Goal: Task Accomplishment & Management: Manage account settings

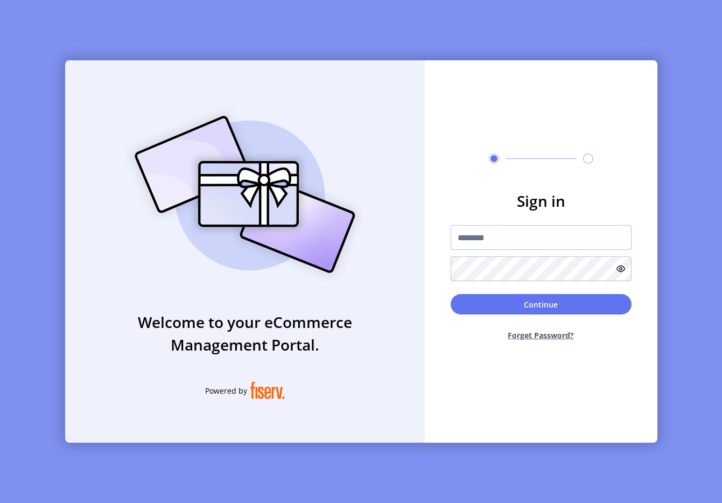
click at [522, 235] on input "text" at bounding box center [541, 237] width 181 height 25
type input "**********"
click at [539, 299] on button "Continue" at bounding box center [541, 304] width 181 height 20
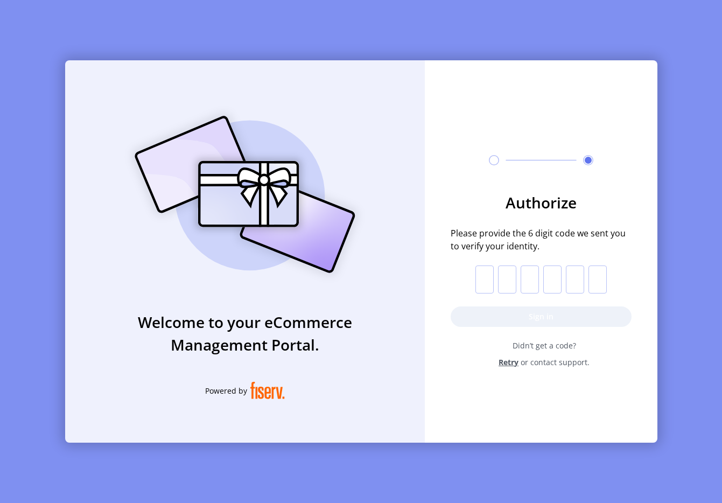
click at [481, 277] on input "text" at bounding box center [485, 280] width 18 height 28
paste input "*"
type input "*"
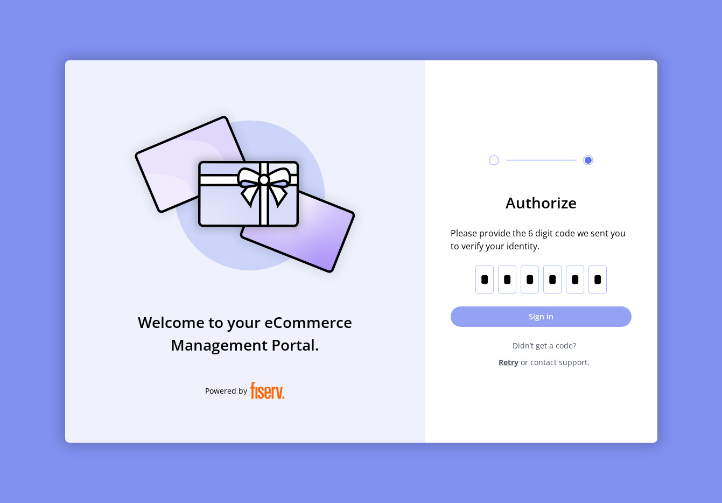
click at [515, 316] on button "Sign in" at bounding box center [541, 317] width 181 height 20
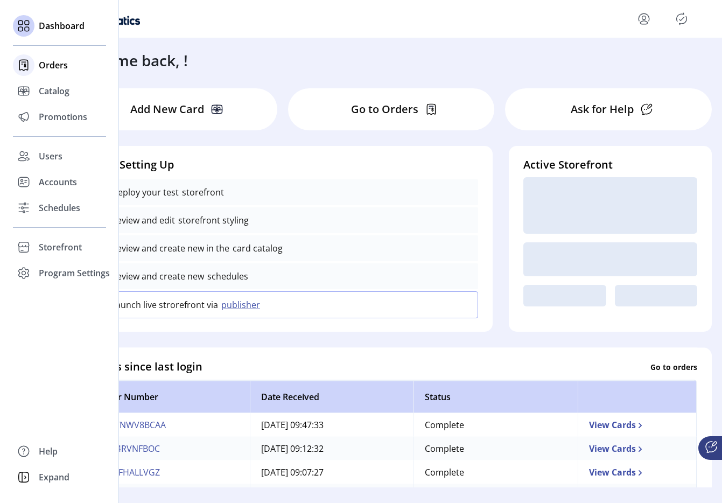
click at [36, 69] on div "Orders" at bounding box center [59, 65] width 93 height 26
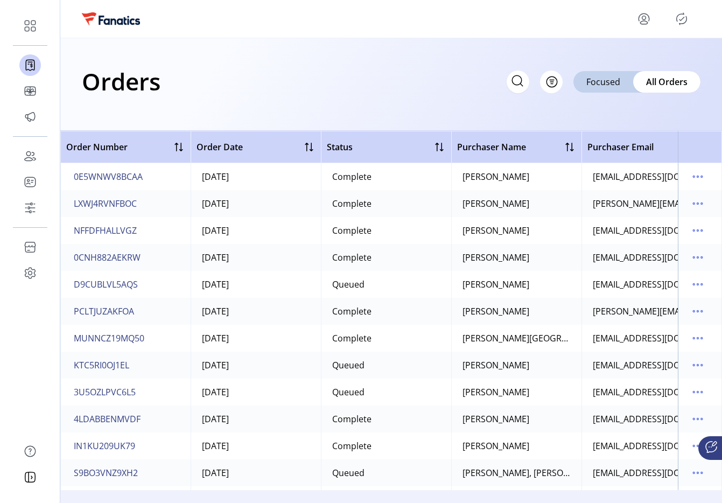
click at [638, 20] on icon "menu" at bounding box center [644, 18] width 17 height 17
click at [607, 66] on span "Sign Out" at bounding box center [605, 61] width 81 height 9
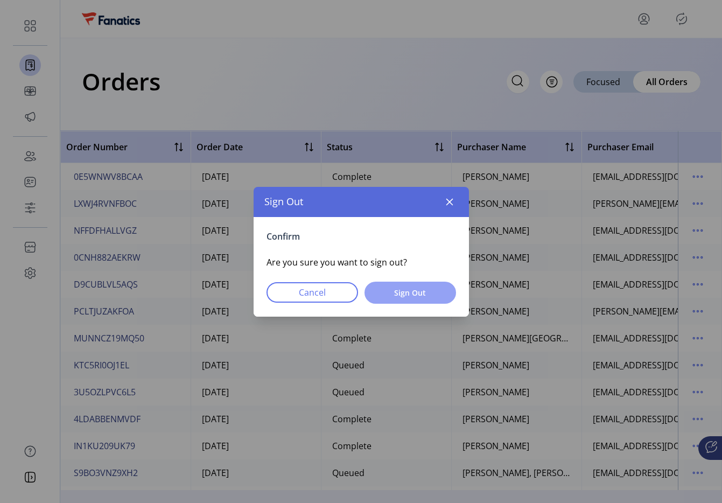
click at [393, 298] on button "Sign Out" at bounding box center [411, 293] width 92 height 22
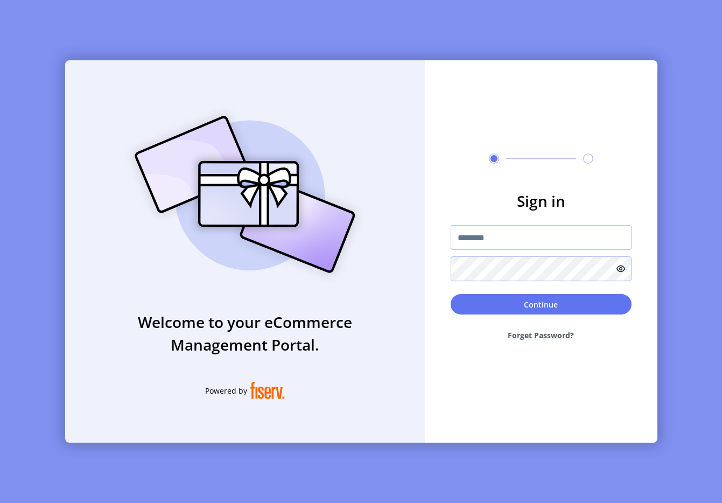
click at [468, 240] on input "text" at bounding box center [541, 237] width 181 height 25
type input "**********"
click at [465, 298] on button "Continue" at bounding box center [541, 304] width 181 height 20
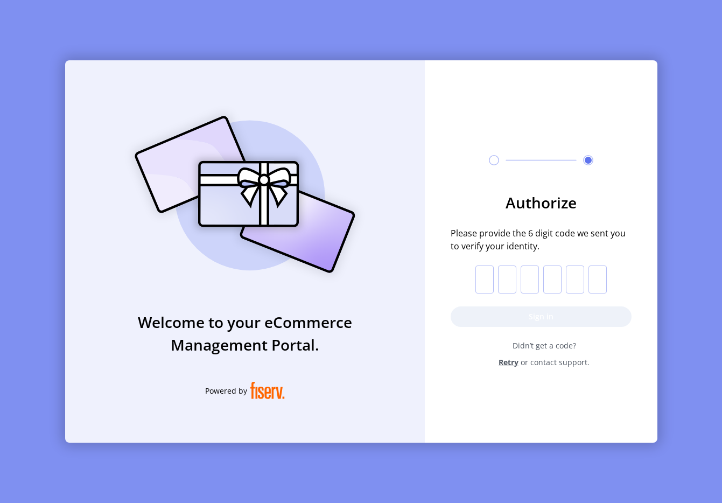
click at [479, 280] on input "text" at bounding box center [485, 280] width 18 height 28
paste input "*"
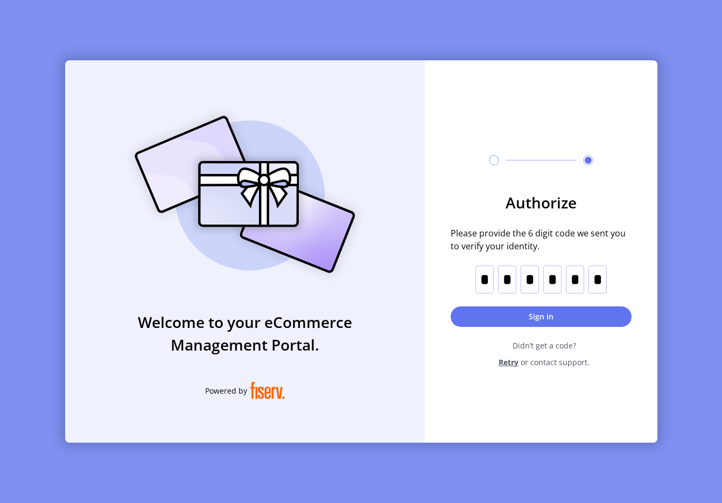
type input "*"
click at [538, 310] on button "Sign in" at bounding box center [541, 317] width 181 height 20
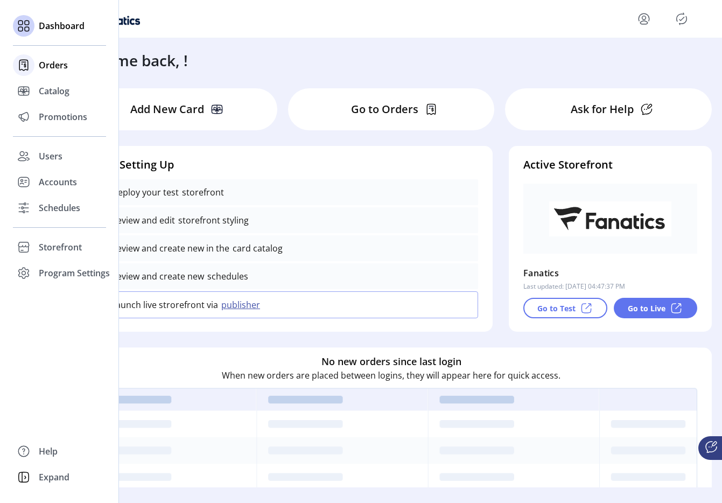
click at [31, 67] on icon at bounding box center [23, 65] width 17 height 17
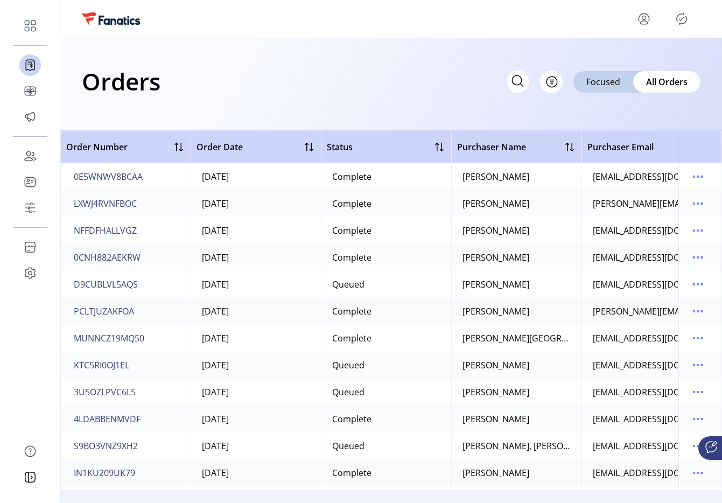
click at [505, 80] on div "Orders Filter Focused All Orders" at bounding box center [391, 81] width 619 height 38
click at [514, 84] on icon at bounding box center [518, 80] width 10 height 10
click at [484, 76] on input "text" at bounding box center [422, 82] width 216 height 23
paste input "**********"
type input "**********"
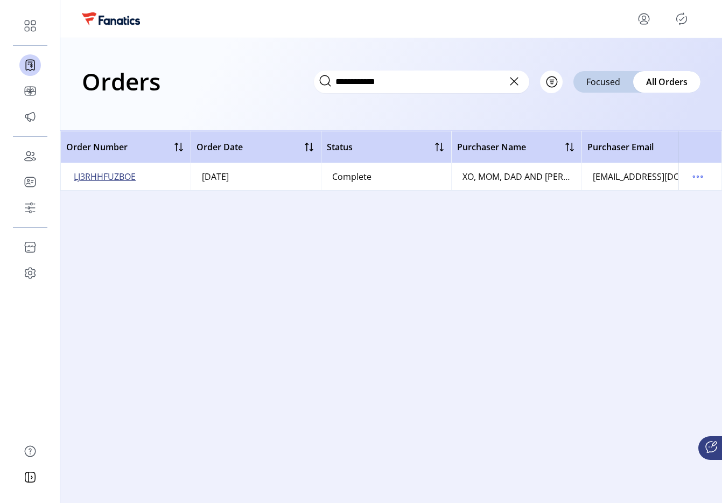
click at [120, 178] on span "LJ3RHHFUZBOE" at bounding box center [105, 176] width 62 height 13
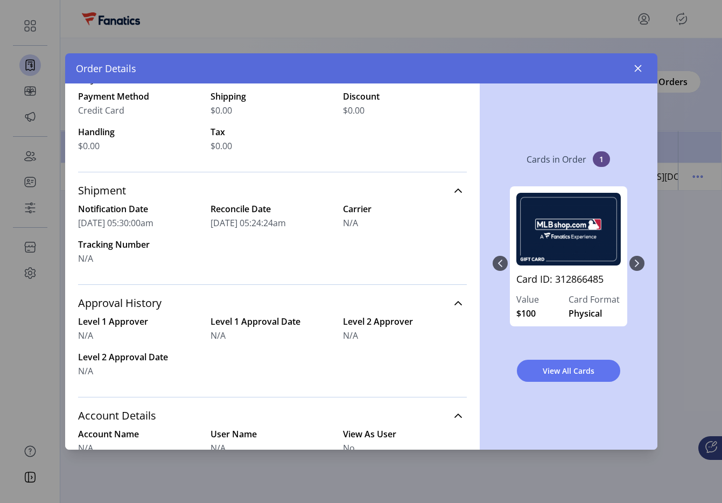
scroll to position [257, 0]
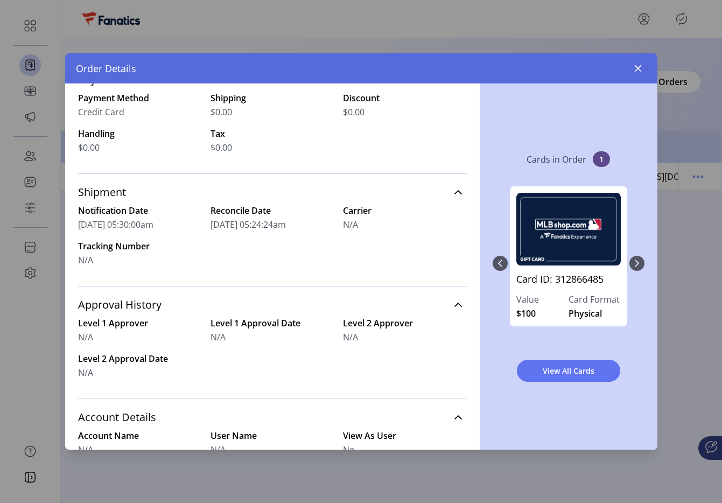
click at [343, 226] on span "N/A" at bounding box center [350, 224] width 15 height 13
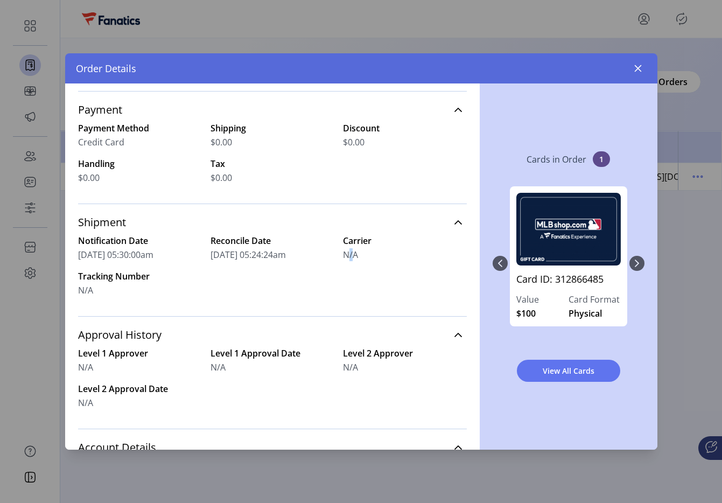
scroll to position [221, 0]
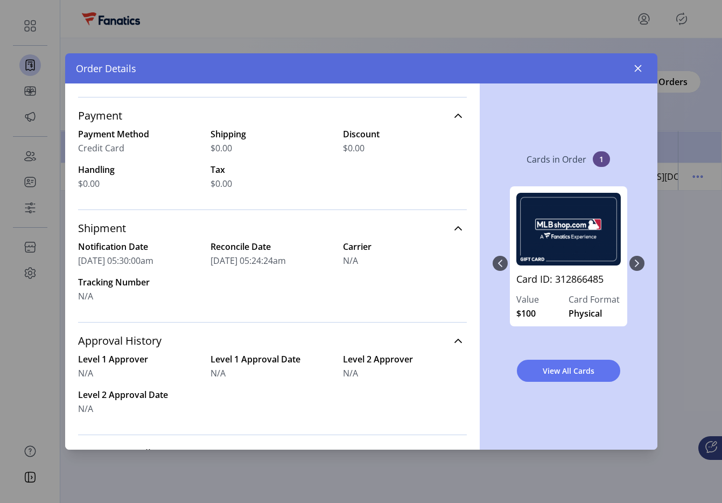
click at [358, 259] on div "N/A" at bounding box center [405, 260] width 124 height 13
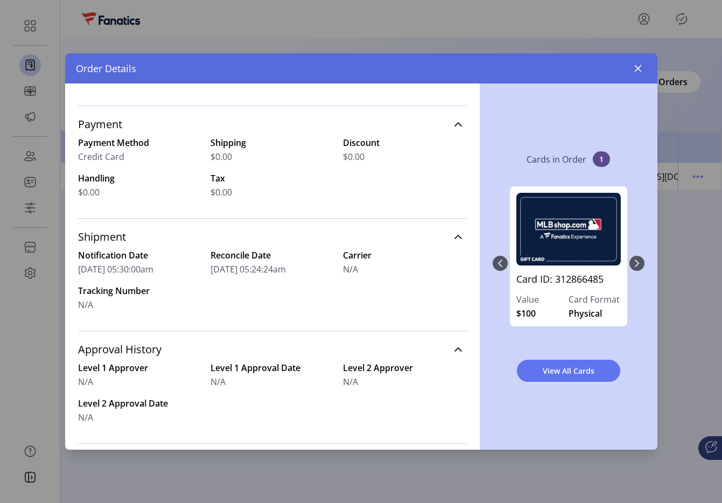
scroll to position [212, 0]
click at [531, 140] on div "Cards in Order 1 Card ID: 312866485 Value $100 Card Format Physical View All Ca…" at bounding box center [569, 267] width 178 height 366
click at [564, 369] on span "View All Cards" at bounding box center [568, 370] width 75 height 11
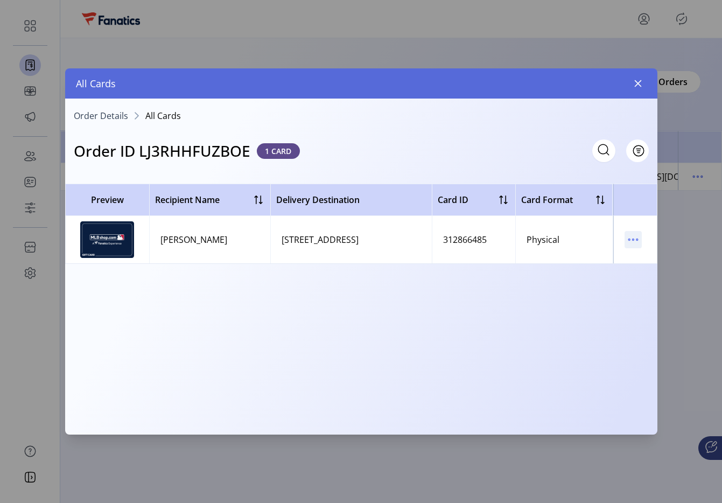
click at [641, 239] on icon "menu" at bounding box center [633, 239] width 17 height 17
click at [608, 258] on span "View Card Details" at bounding box center [588, 260] width 89 height 9
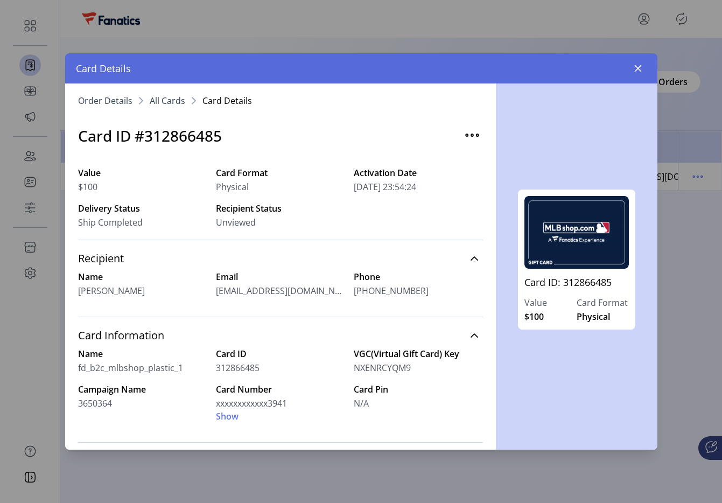
click at [159, 97] on span "All Cards" at bounding box center [168, 100] width 36 height 9
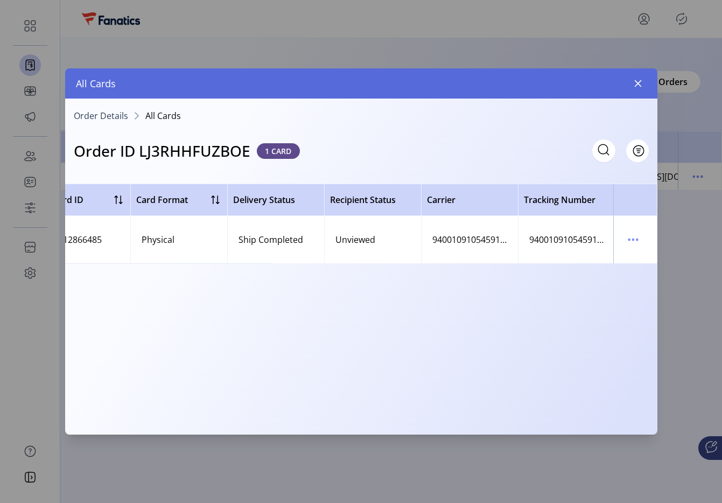
scroll to position [0, 387]
click at [517, 229] on td "9400109105459167053566" at bounding box center [565, 239] width 97 height 47
click at [570, 312] on div "Preview Recipient Name Delivery Destination Card ID Card Format Delivery Status…" at bounding box center [361, 306] width 593 height 244
click at [641, 85] on icon "button" at bounding box center [638, 83] width 9 height 9
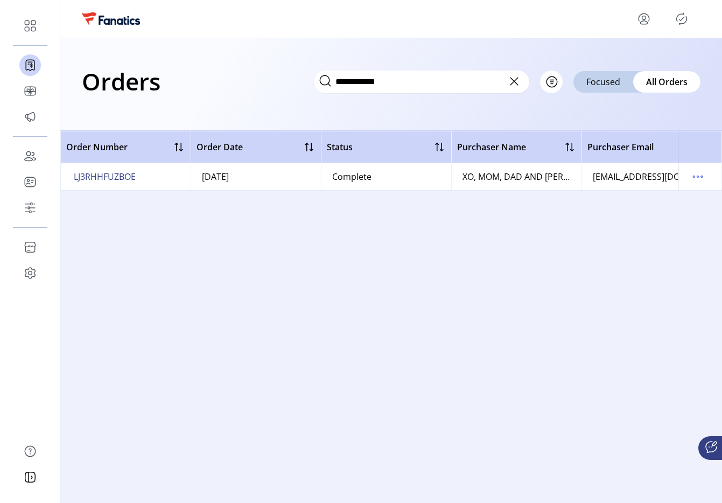
click at [643, 22] on icon "menu" at bounding box center [644, 18] width 17 height 17
click at [630, 61] on span "Sign Out" at bounding box center [605, 61] width 81 height 9
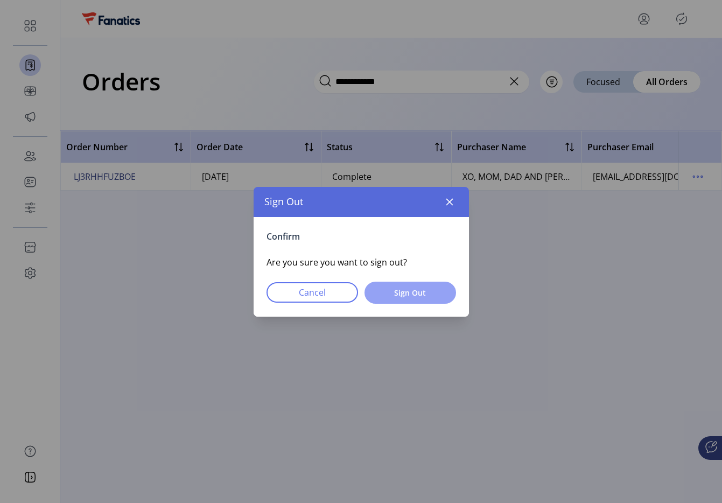
click at [440, 289] on span "Sign Out" at bounding box center [411, 292] width 64 height 11
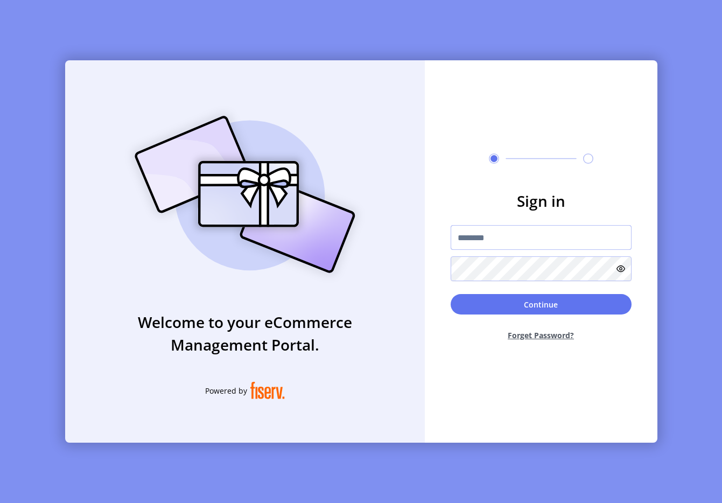
click at [502, 234] on input "text" at bounding box center [541, 237] width 181 height 25
type input "**********"
click at [480, 307] on button "Continue" at bounding box center [541, 304] width 181 height 20
click at [484, 283] on form "Sign in Continue Forget Password?" at bounding box center [541, 270] width 233 height 160
click at [484, 242] on input "text" at bounding box center [541, 237] width 181 height 25
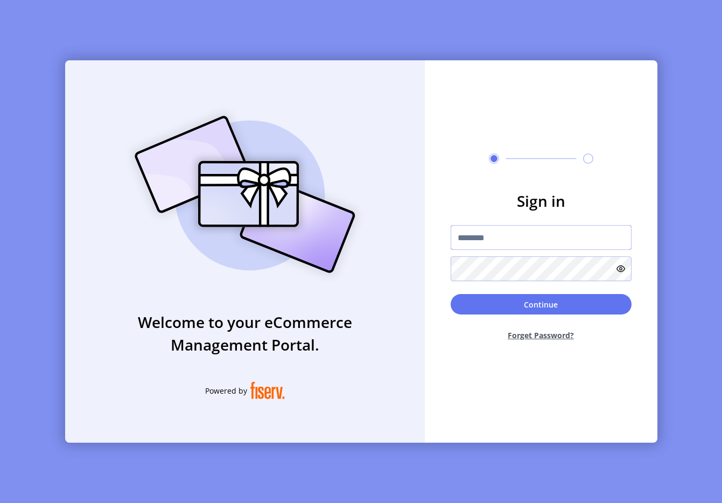
type input "**********"
click at [507, 306] on button "Continue" at bounding box center [541, 304] width 181 height 20
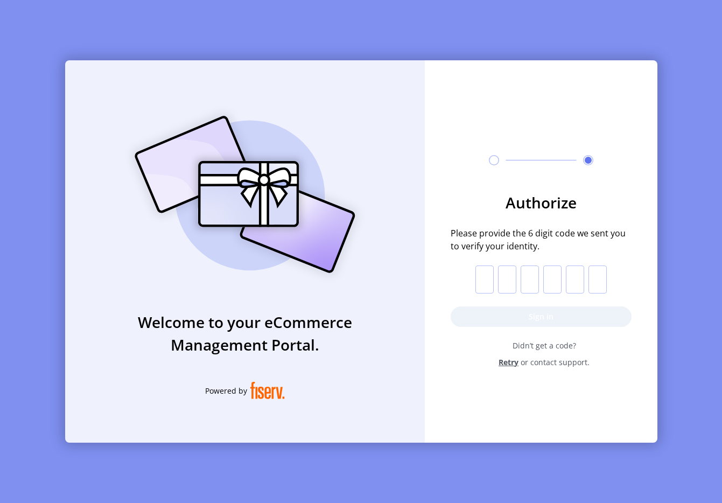
click at [425, 307] on form "Authorize Please provide the 6 digit code we sent you to verify your identity. …" at bounding box center [541, 279] width 233 height 177
click at [465, 296] on form "Authorize Please provide the 6 digit code we sent you to verify your identity. …" at bounding box center [541, 279] width 233 height 177
click at [482, 285] on input "text" at bounding box center [485, 280] width 18 height 28
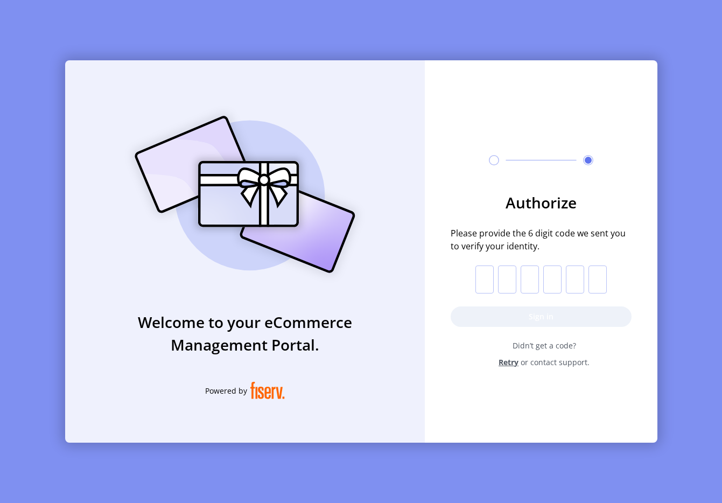
click at [482, 285] on input "text" at bounding box center [485, 280] width 18 height 28
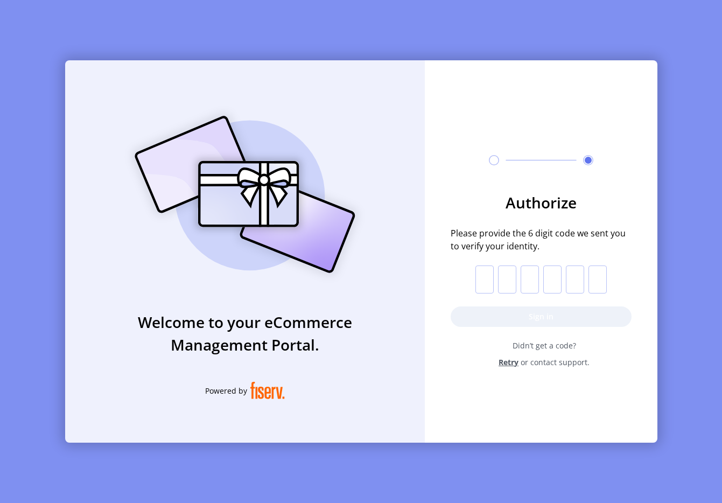
paste input "*"
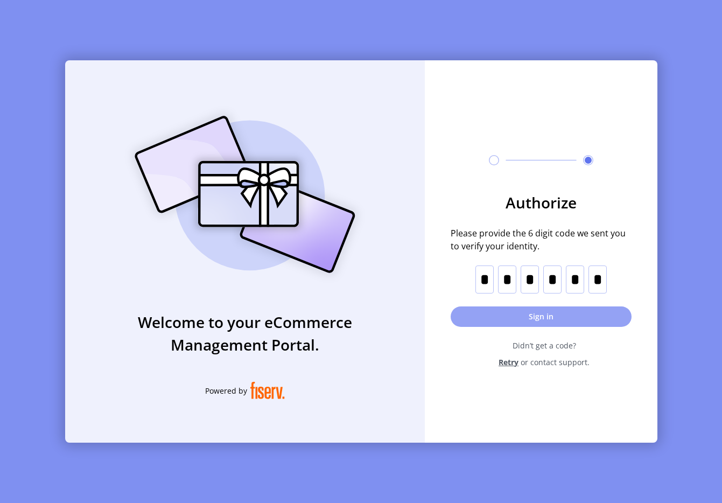
type input "*"
click at [527, 310] on button "Sign in" at bounding box center [541, 317] width 181 height 20
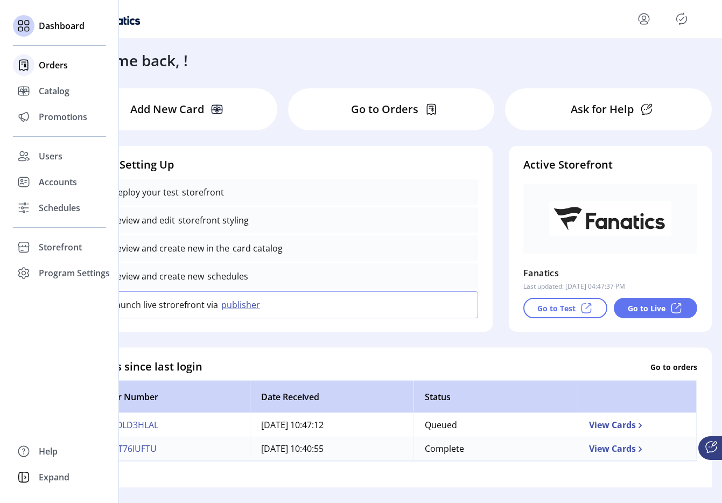
click at [36, 72] on div "Orders" at bounding box center [59, 65] width 93 height 26
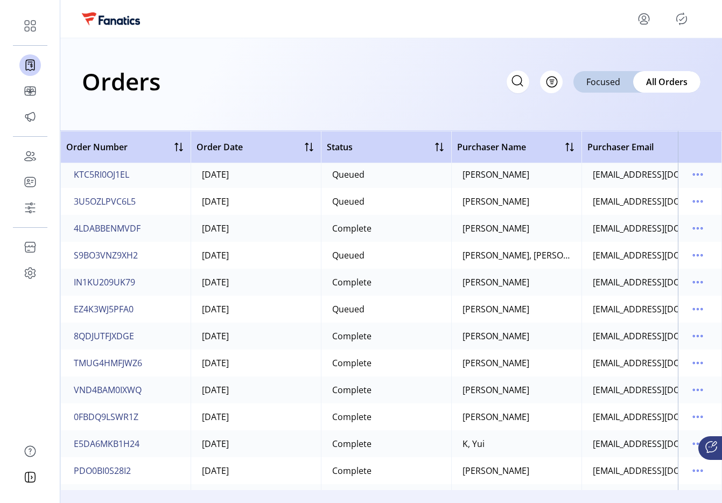
scroll to position [268, 0]
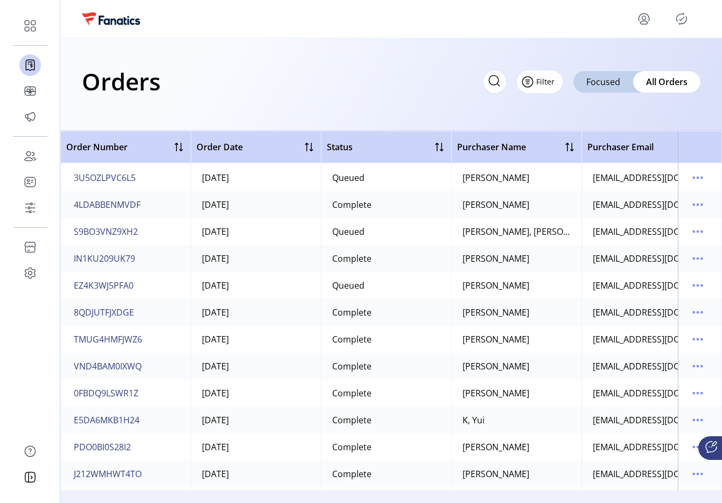
click at [550, 83] on button "Filter" at bounding box center [540, 82] width 46 height 23
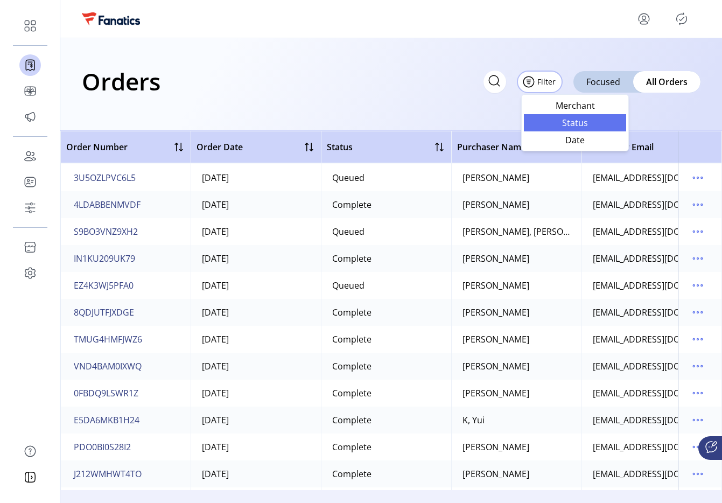
click at [557, 128] on link "Status" at bounding box center [575, 122] width 102 height 17
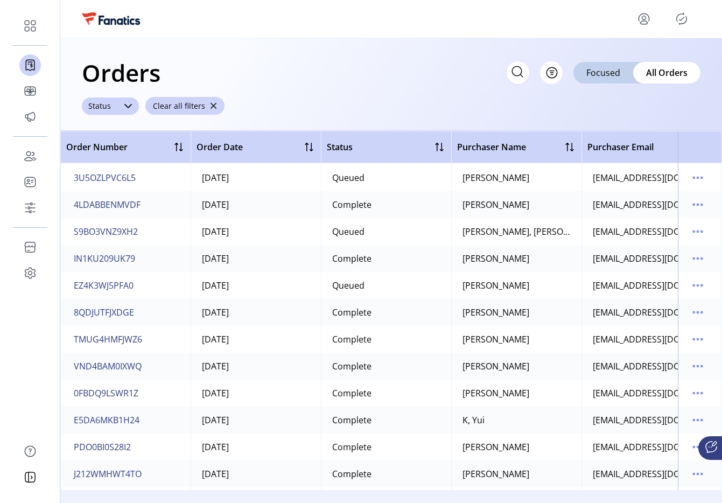
click at [112, 108] on div "Status" at bounding box center [100, 106] width 36 height 17
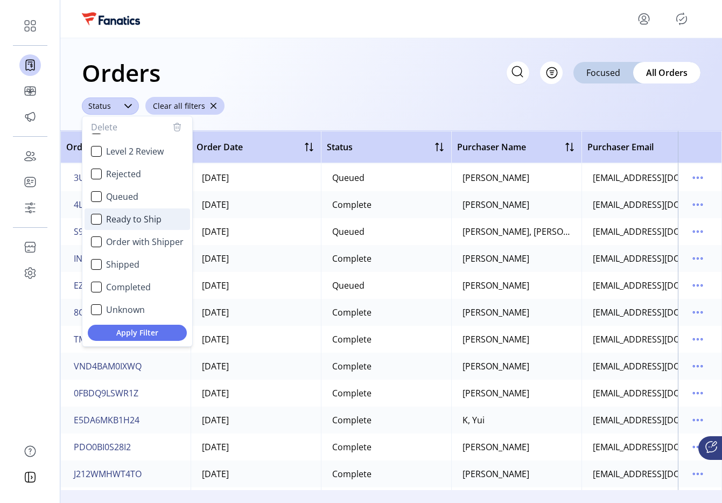
scroll to position [65, 0]
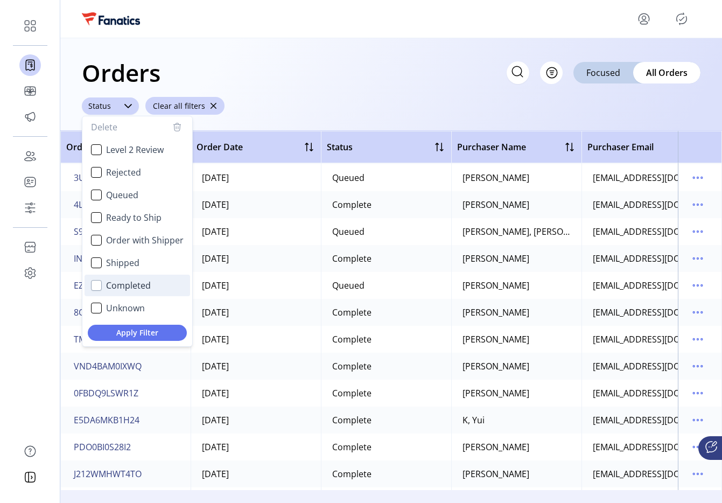
click at [98, 281] on div "Completed" at bounding box center [96, 285] width 11 height 11
click at [131, 335] on span "Apply Filter" at bounding box center [137, 332] width 82 height 11
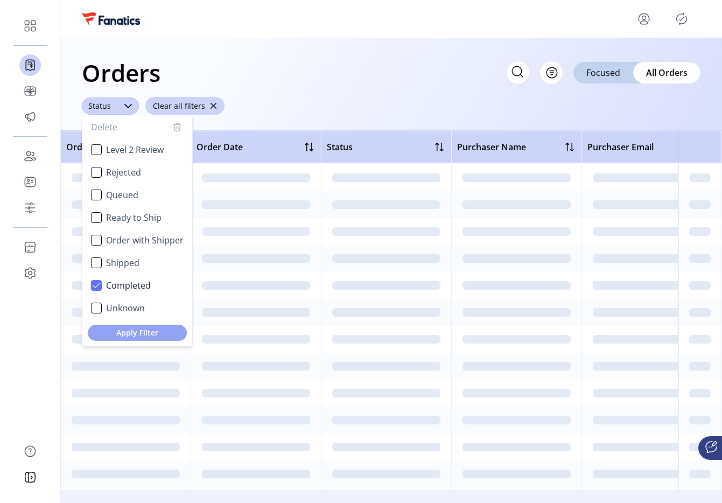
scroll to position [0, 0]
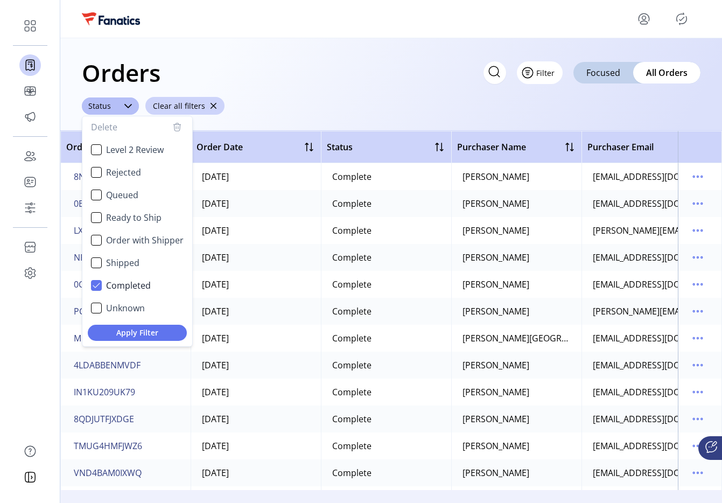
click at [546, 74] on span "Filter" at bounding box center [546, 72] width 18 height 11
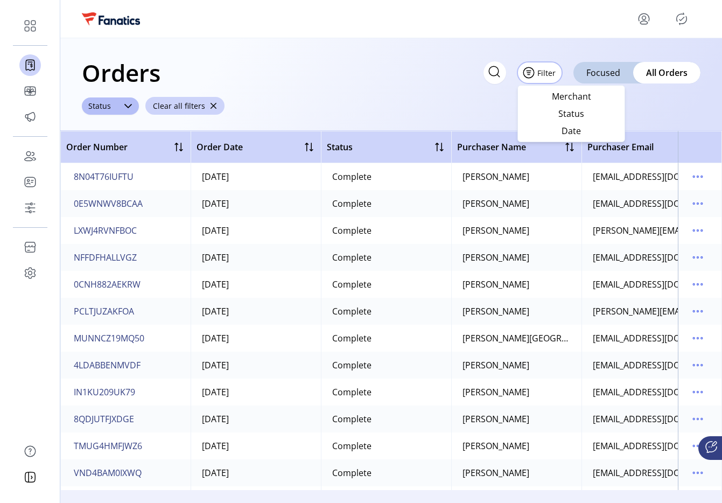
click at [430, 96] on div "Orders Filter Focused All Orders ****** Status Clear all filters" at bounding box center [391, 84] width 662 height 93
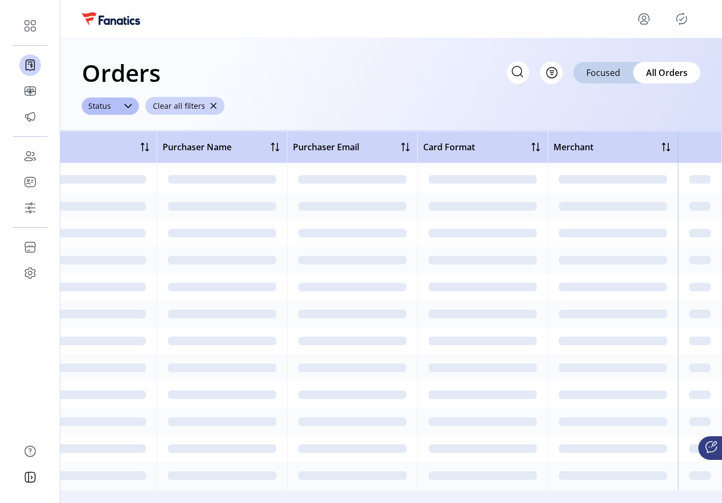
scroll to position [40088, 300]
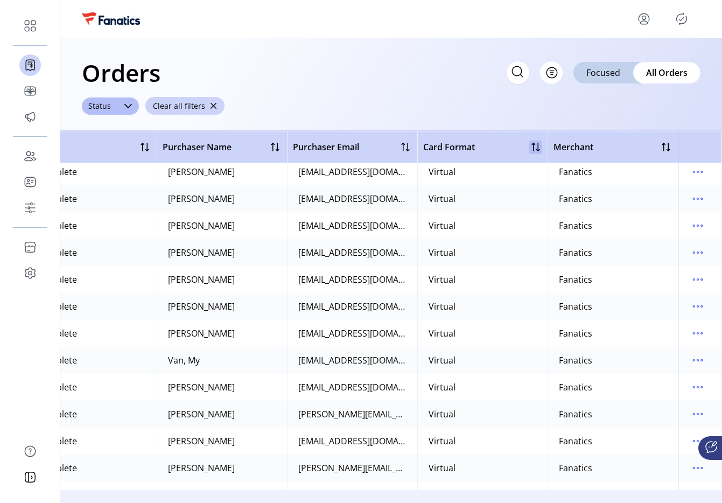
click at [530, 146] on div at bounding box center [536, 147] width 13 height 13
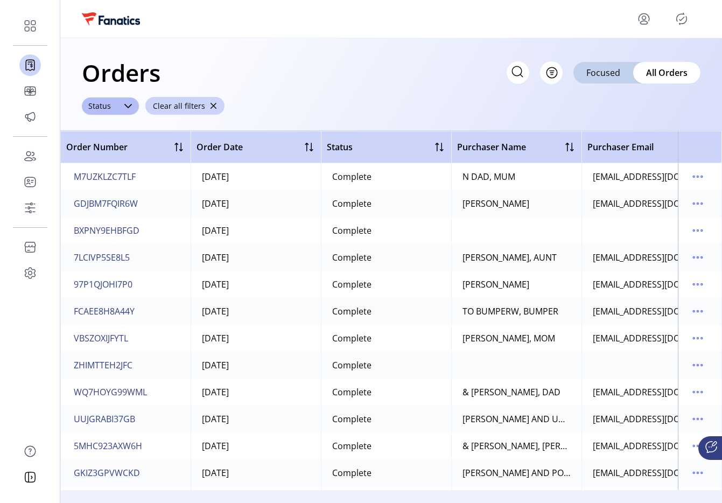
scroll to position [0, 3]
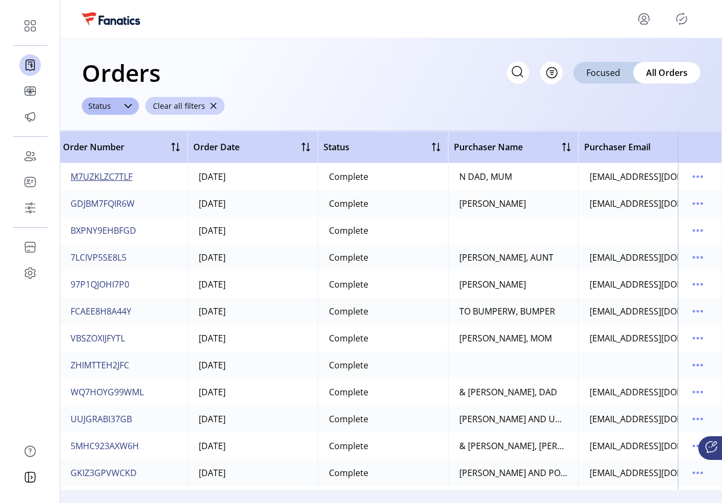
click at [124, 174] on span "M7UZKLZC7TLF" at bounding box center [102, 176] width 62 height 13
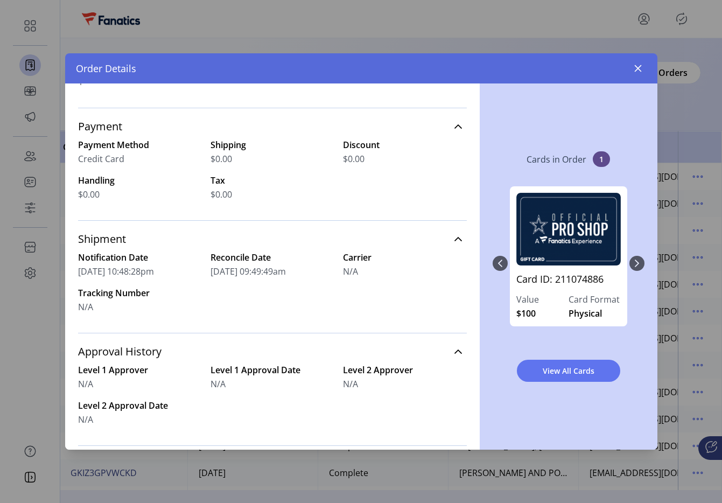
scroll to position [210, 0]
click at [631, 66] on button "button" at bounding box center [638, 68] width 17 height 17
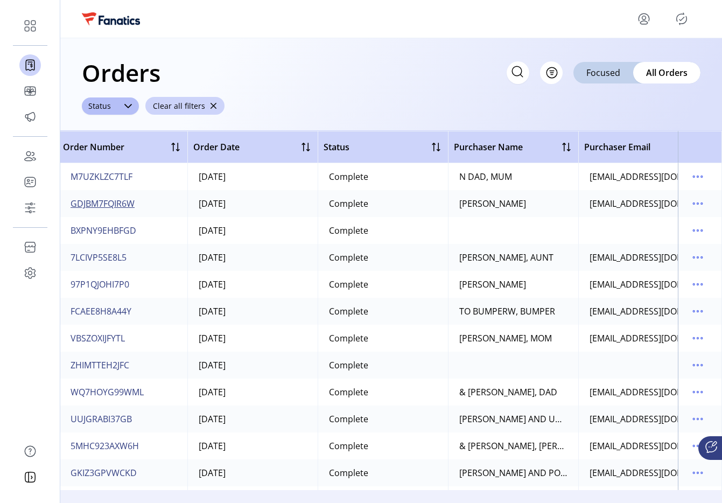
click at [89, 209] on span "GDJBM7FQIR6W" at bounding box center [103, 203] width 64 height 13
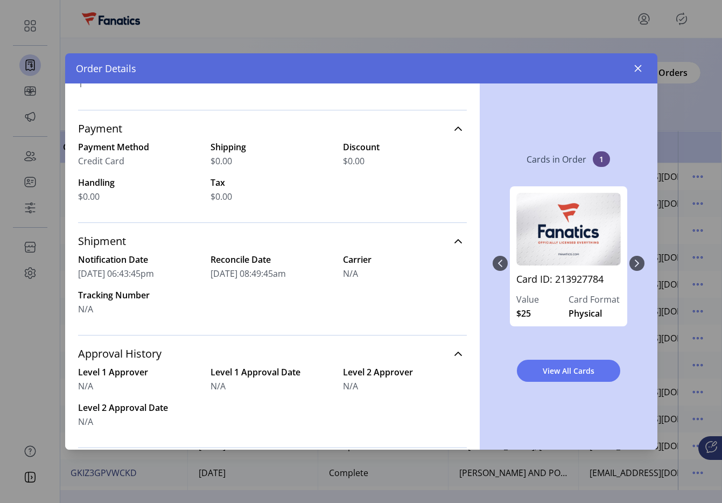
scroll to position [208, 0]
click at [642, 64] on icon "button" at bounding box center [638, 68] width 9 height 9
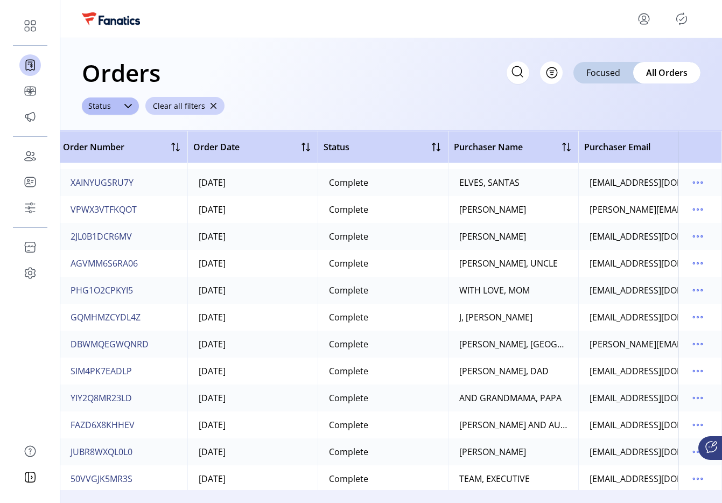
scroll to position [7950, 3]
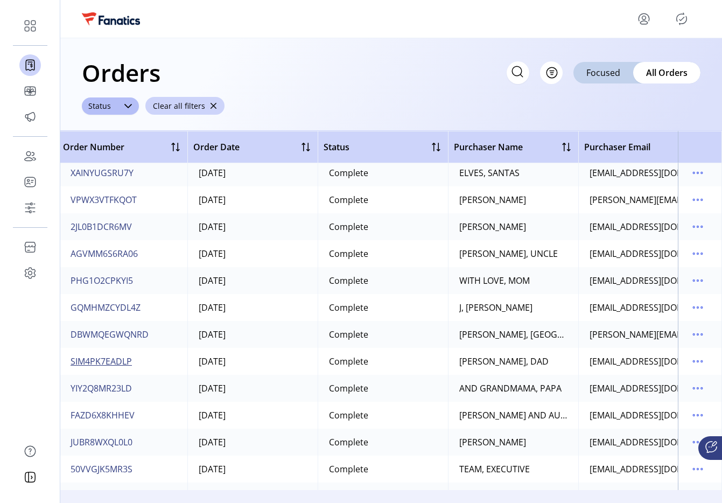
click at [105, 359] on span "SIM4PK7EADLP" at bounding box center [101, 361] width 61 height 13
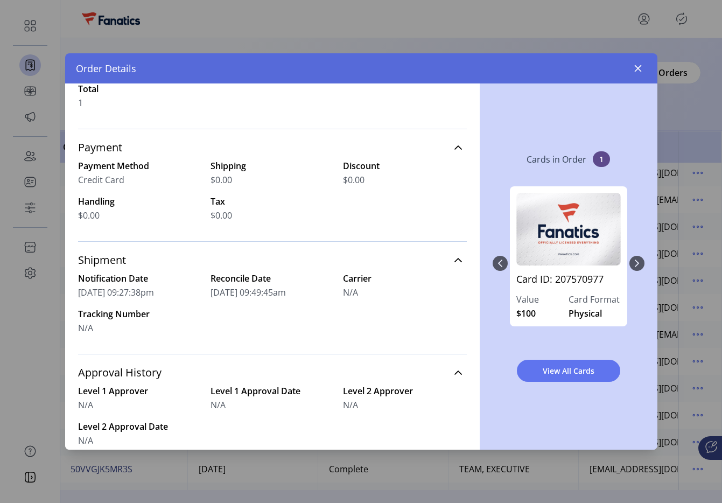
scroll to position [192, 0]
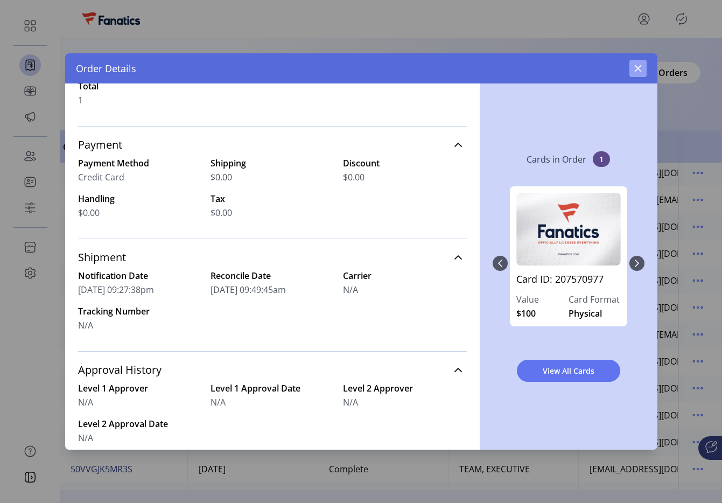
click at [640, 71] on icon "button" at bounding box center [638, 68] width 7 height 7
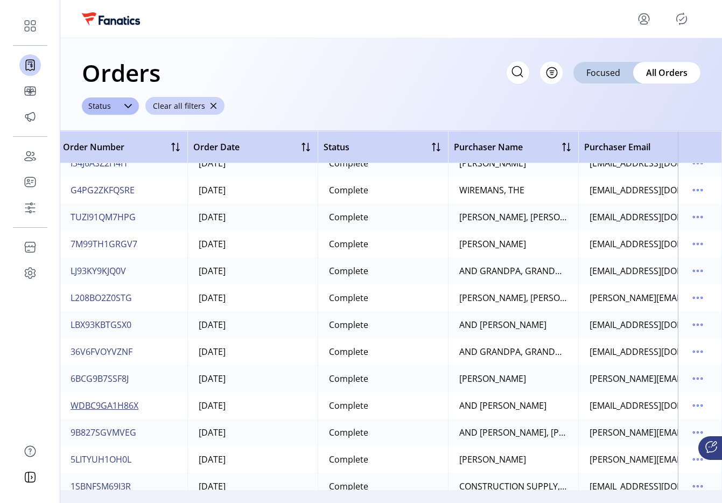
scroll to position [24528, 3]
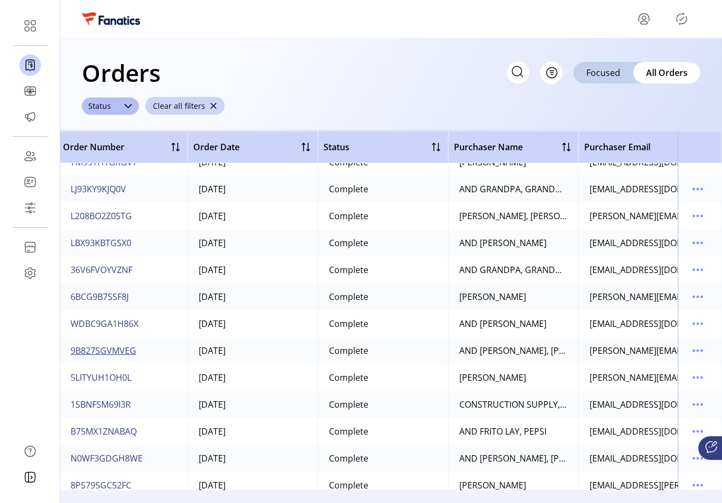
click at [108, 353] on span "9B827SGVMVEG" at bounding box center [104, 350] width 66 height 13
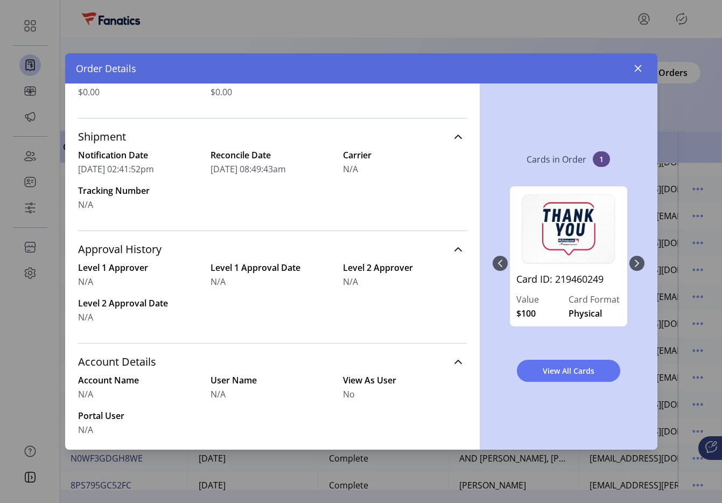
scroll to position [318, 0]
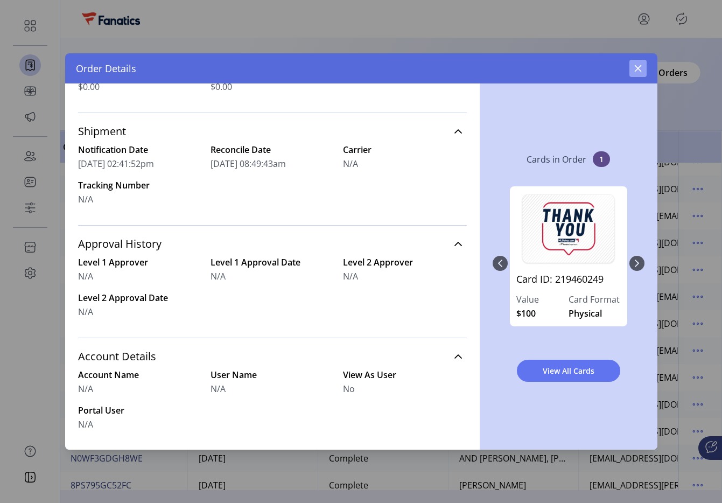
click at [636, 73] on button "button" at bounding box center [638, 68] width 17 height 17
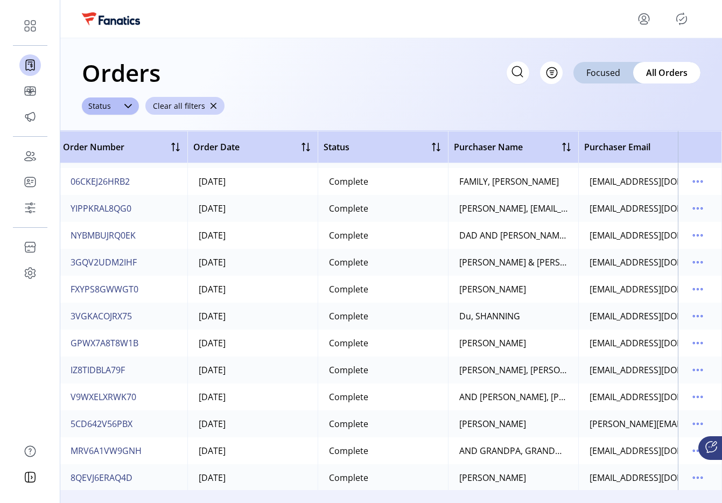
scroll to position [40403, 3]
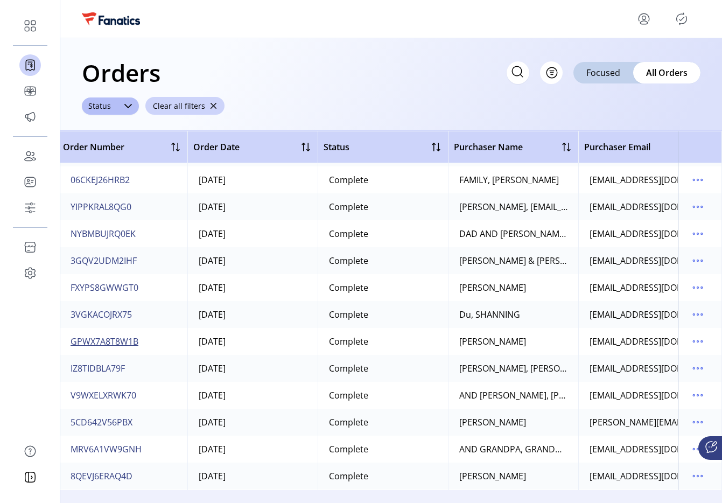
click at [124, 340] on span "GPWX7A8T8W1B" at bounding box center [105, 341] width 68 height 13
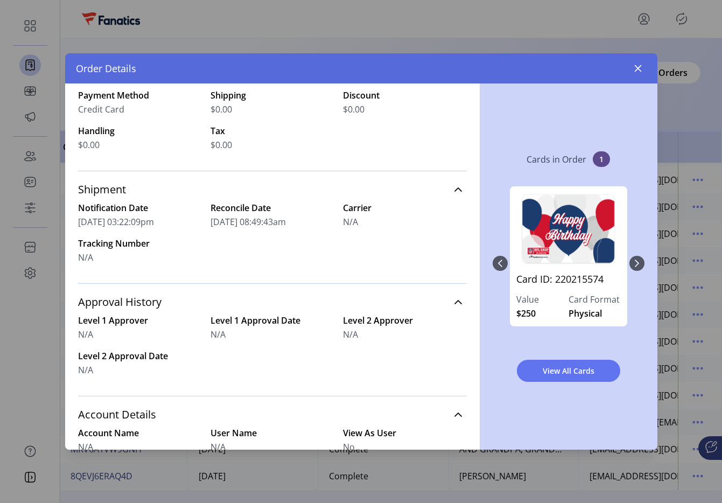
scroll to position [258, 0]
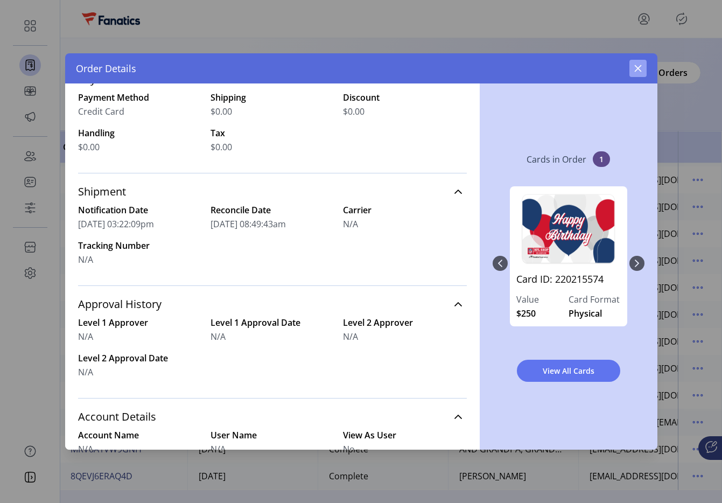
click at [636, 66] on icon "button" at bounding box center [638, 68] width 7 height 7
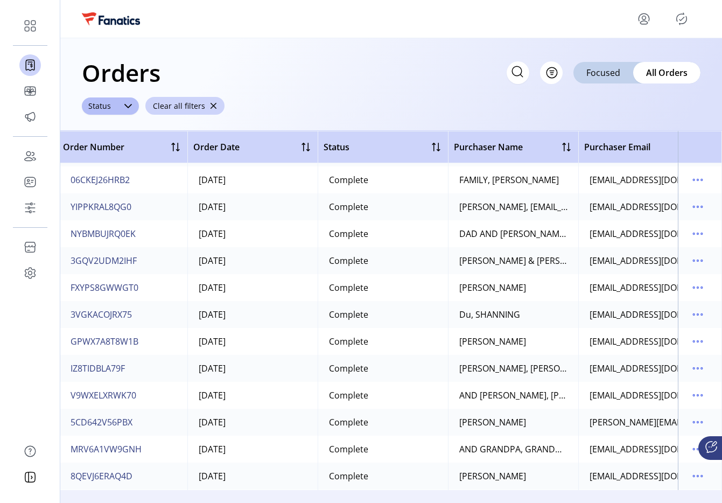
click at [647, 22] on icon "menu" at bounding box center [644, 18] width 17 height 17
click at [614, 66] on span "Sign Out" at bounding box center [605, 61] width 81 height 9
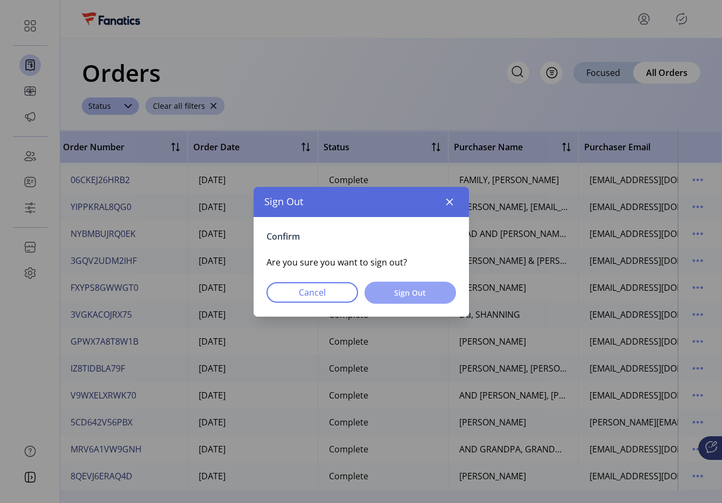
click at [393, 286] on button "Sign Out" at bounding box center [411, 293] width 92 height 22
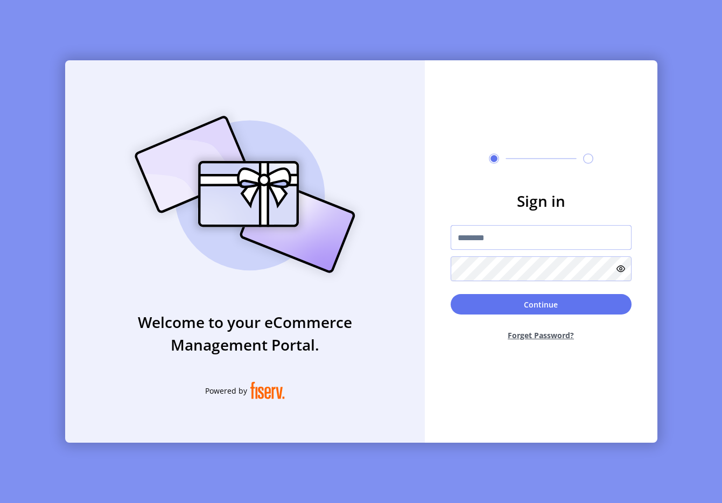
click at [482, 228] on input "text" at bounding box center [541, 237] width 181 height 25
type input "**********"
click at [536, 295] on button "Continue" at bounding box center [541, 304] width 181 height 20
click at [479, 255] on div at bounding box center [541, 253] width 181 height 56
click at [488, 238] on input "text" at bounding box center [541, 237] width 181 height 25
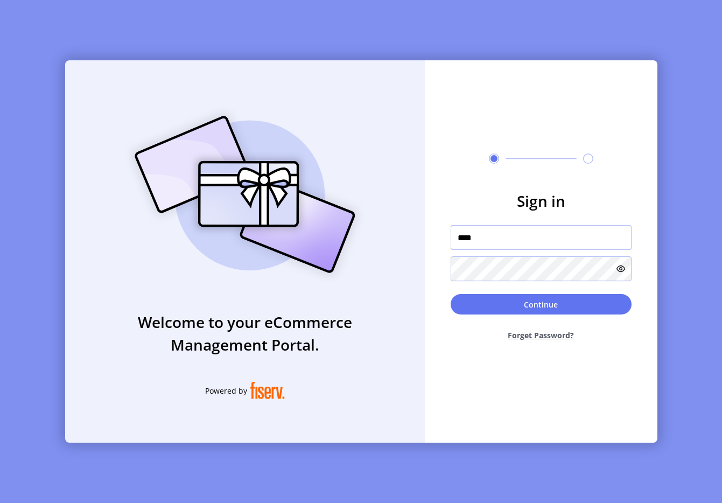
type input "**********"
click at [539, 304] on button "Continue" at bounding box center [541, 304] width 181 height 20
click at [509, 230] on input "text" at bounding box center [541, 237] width 181 height 25
type input "**********"
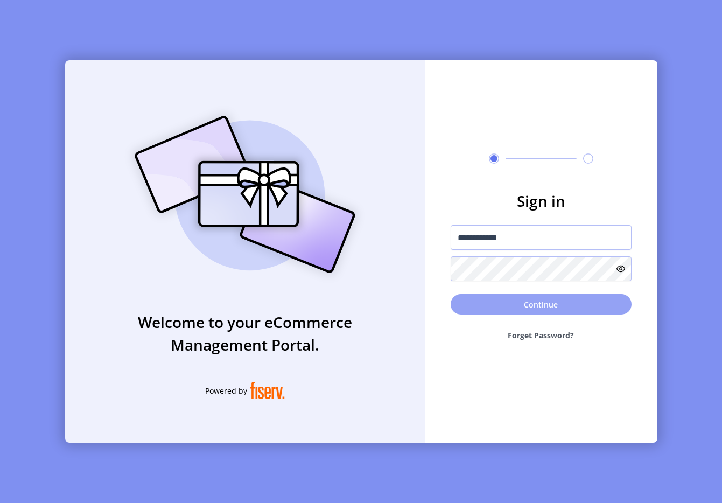
click at [481, 303] on button "Continue" at bounding box center [541, 304] width 181 height 20
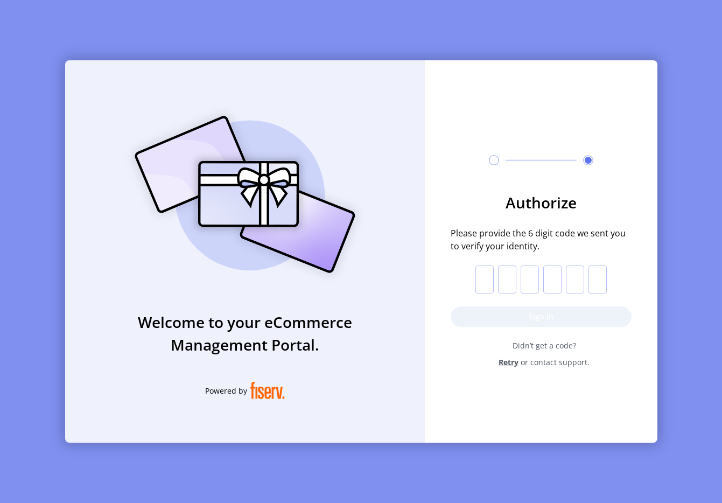
click at [486, 271] on input "text" at bounding box center [485, 280] width 18 height 28
paste input "*"
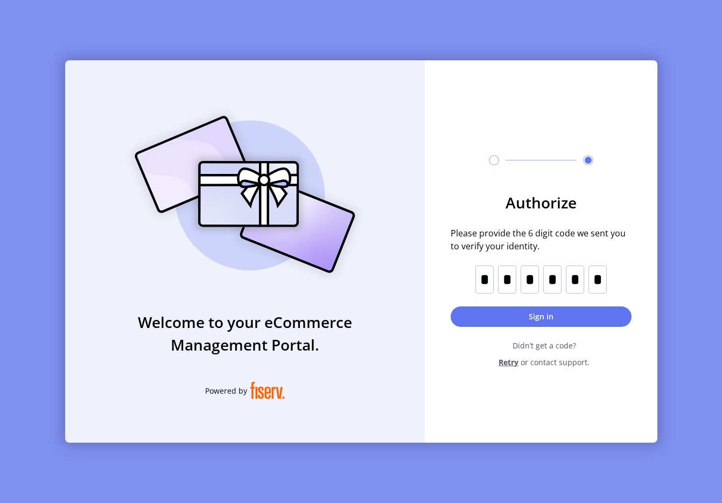
type input "*"
click at [482, 311] on button "Sign in" at bounding box center [541, 317] width 181 height 20
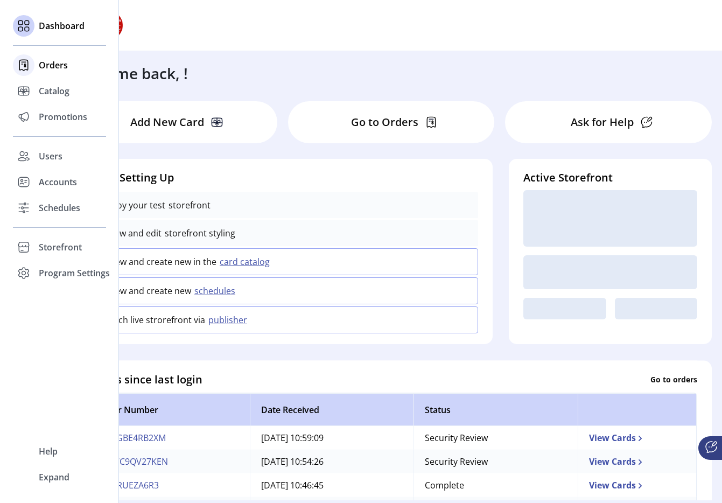
click at [43, 69] on span "Orders" at bounding box center [53, 65] width 29 height 13
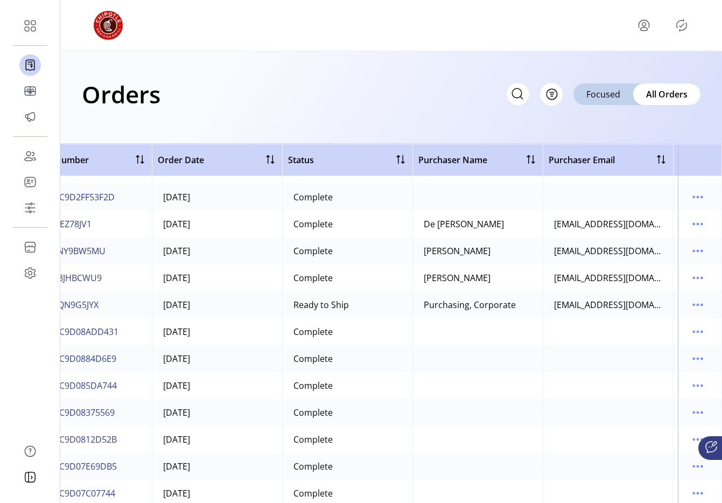
scroll to position [6107, 0]
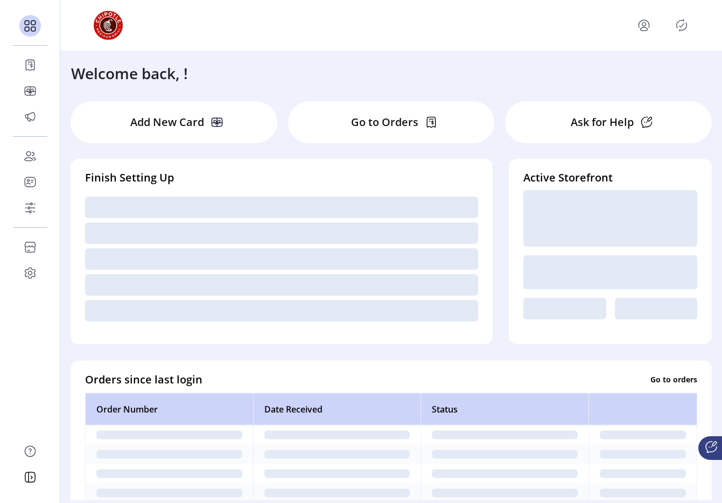
scroll to position [0, 3]
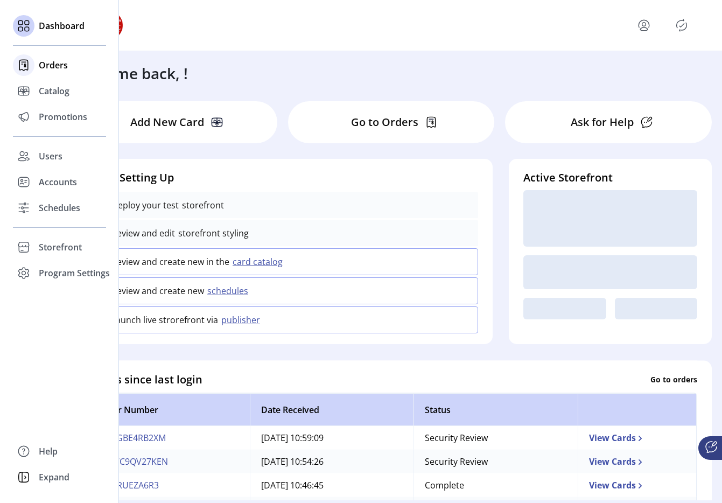
click at [50, 76] on div "Orders" at bounding box center [59, 65] width 93 height 26
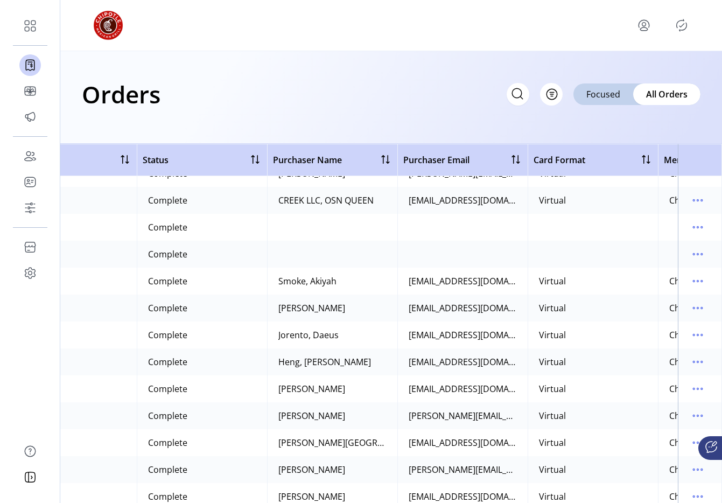
scroll to position [7131, 184]
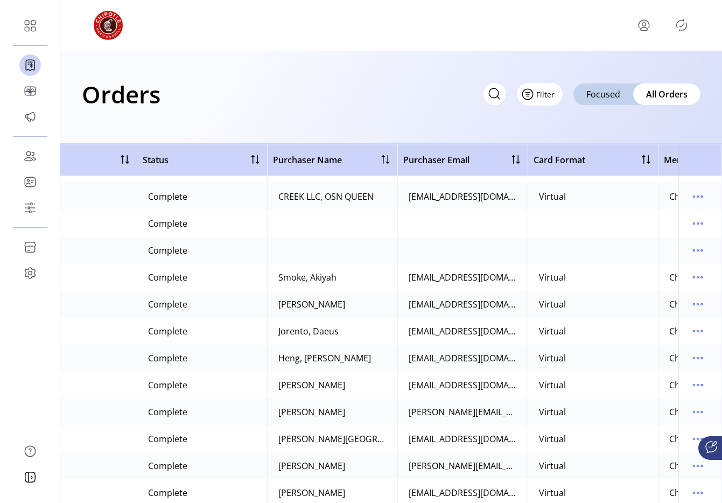
click at [549, 84] on button "Filter" at bounding box center [540, 94] width 46 height 23
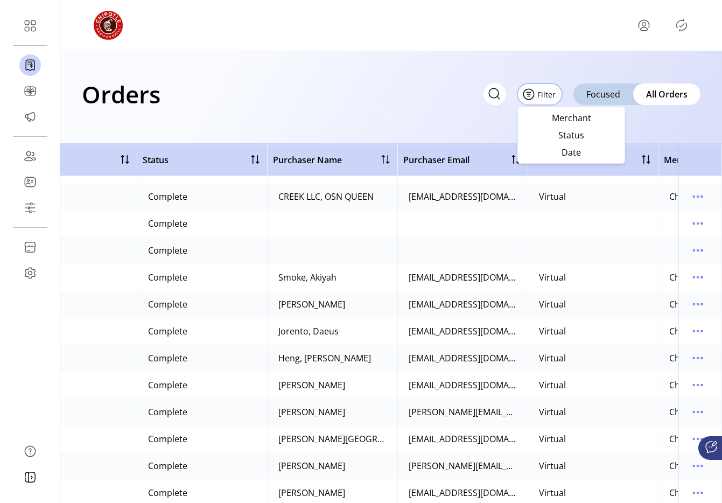
click at [345, 120] on div "Orders Filter Focused All Orders" at bounding box center [391, 97] width 662 height 93
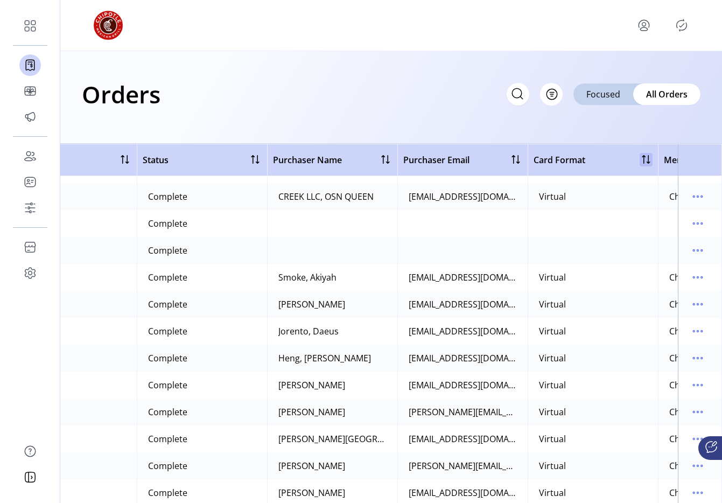
click at [645, 159] on div at bounding box center [646, 159] width 13 height 13
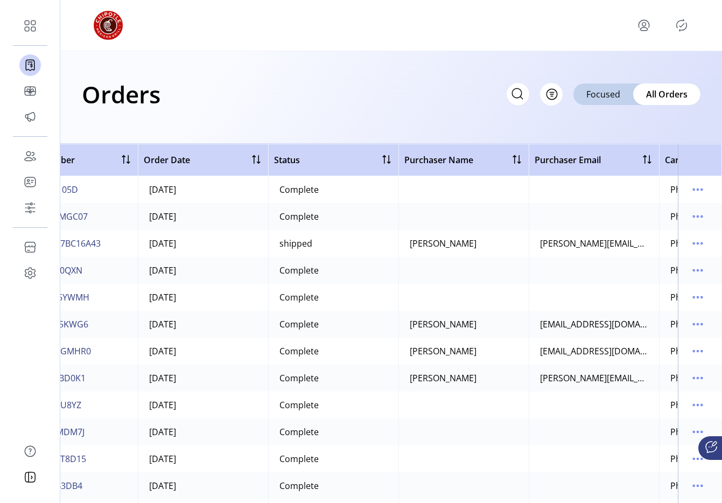
scroll to position [0, 0]
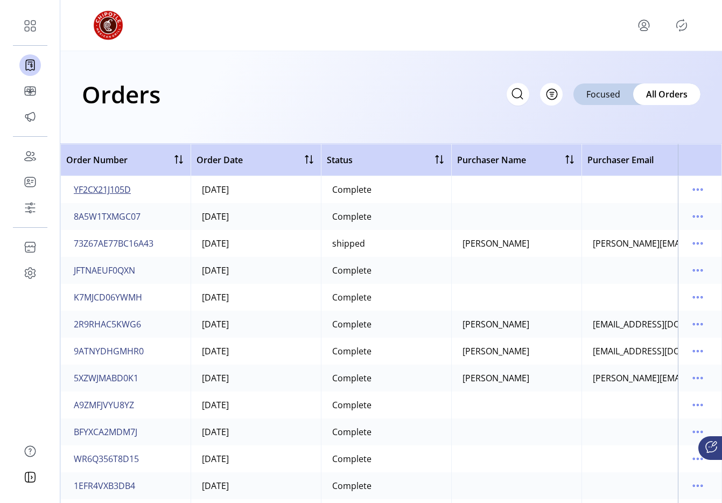
click at [124, 196] on span "YF2CX21J105D" at bounding box center [102, 189] width 57 height 13
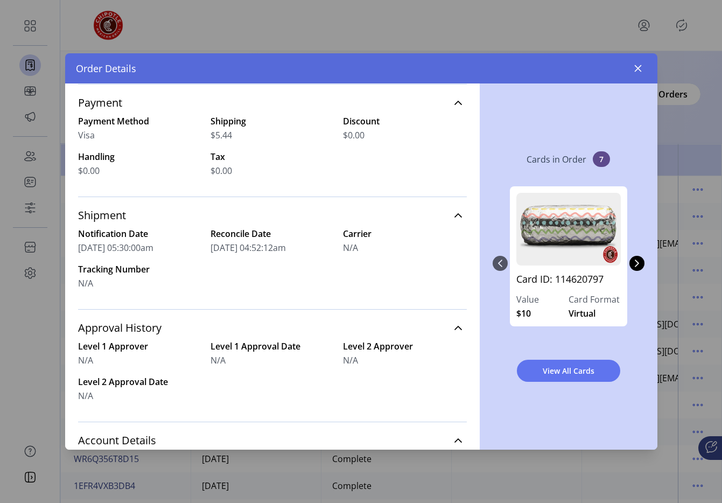
scroll to position [235, 0]
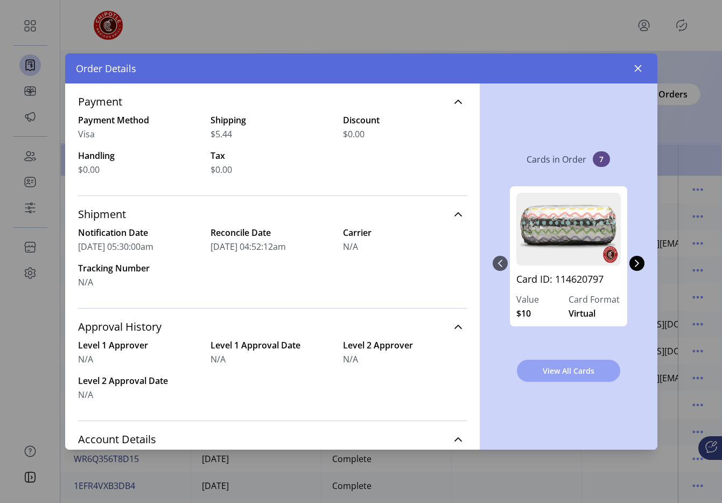
click at [575, 372] on span "View All Cards" at bounding box center [568, 370] width 75 height 11
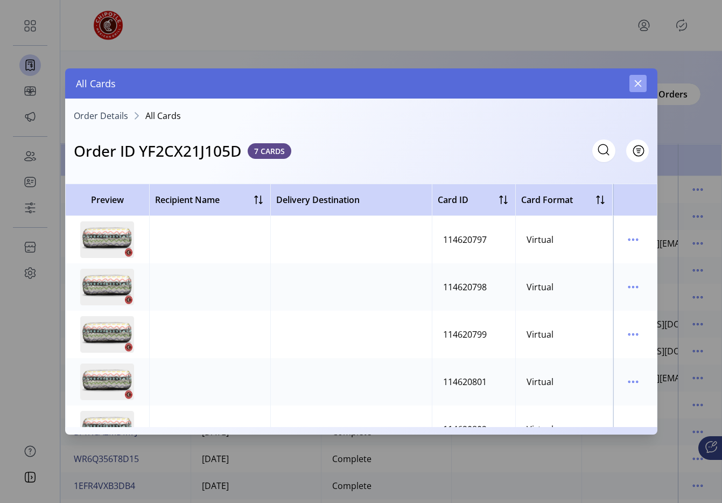
click at [633, 88] on button "button" at bounding box center [638, 83] width 17 height 17
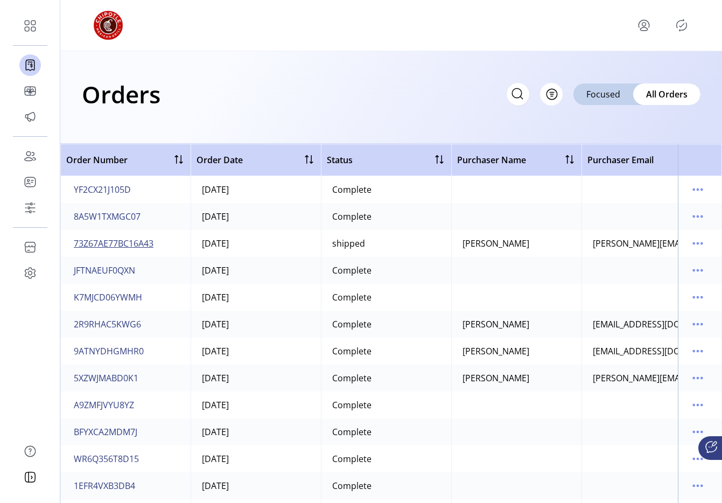
click at [143, 249] on span "73Z67AE77BC16A43" at bounding box center [114, 243] width 80 height 13
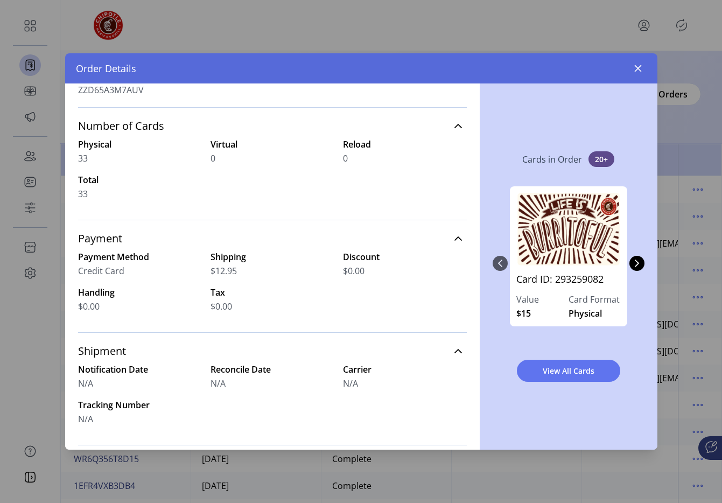
scroll to position [117, 0]
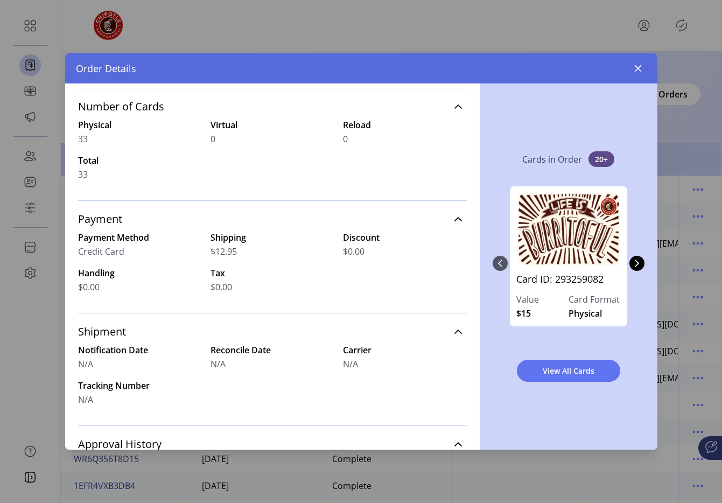
click at [643, 86] on div "Cards in Order 20+ Card ID: 293259082 Value $15 Card Format Physical Card ID: 2…" at bounding box center [569, 267] width 178 height 366
click at [643, 78] on div "Order Details" at bounding box center [361, 68] width 593 height 30
click at [639, 77] on div "Order Details" at bounding box center [361, 68] width 593 height 30
click at [635, 74] on button "button" at bounding box center [638, 68] width 17 height 17
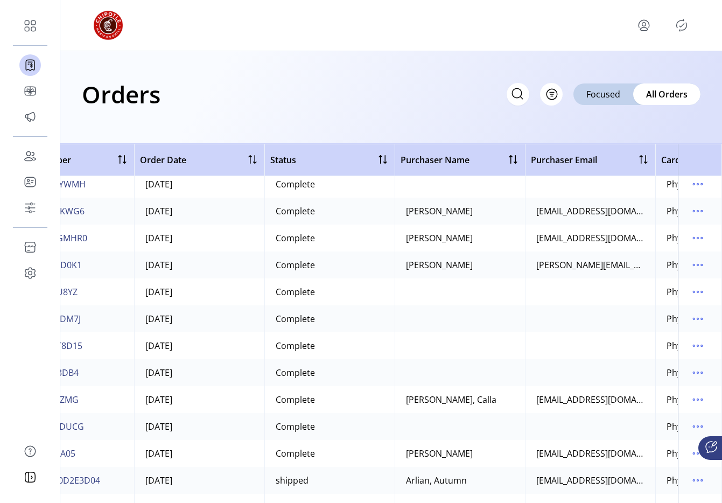
scroll to position [113, 0]
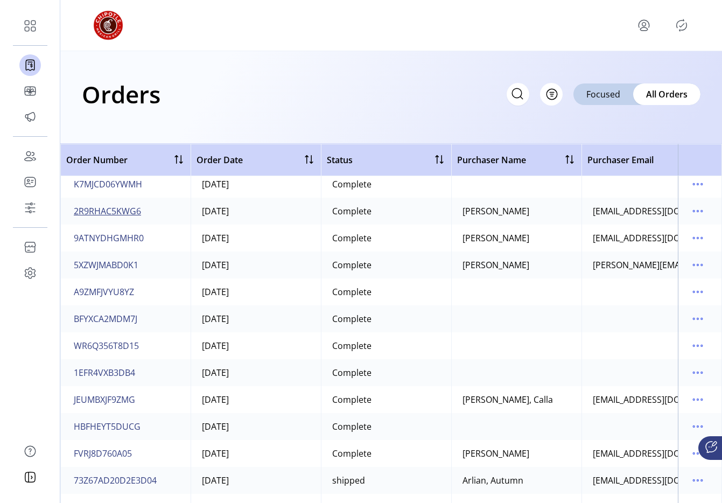
click at [140, 215] on span "2R9RHAC5KWG6" at bounding box center [107, 211] width 67 height 13
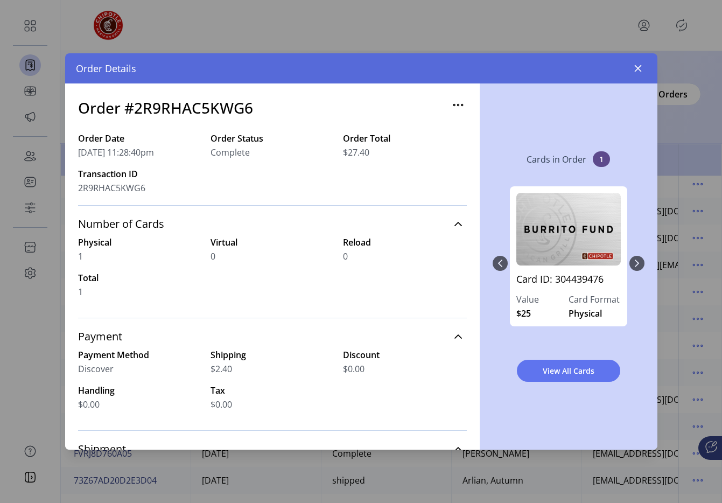
click at [193, 109] on h3 "Order #2R9RHAC5KWG6" at bounding box center [165, 107] width 175 height 23
copy h3 "2R9RHAC5KWG6"
click at [640, 70] on icon "button" at bounding box center [638, 68] width 7 height 7
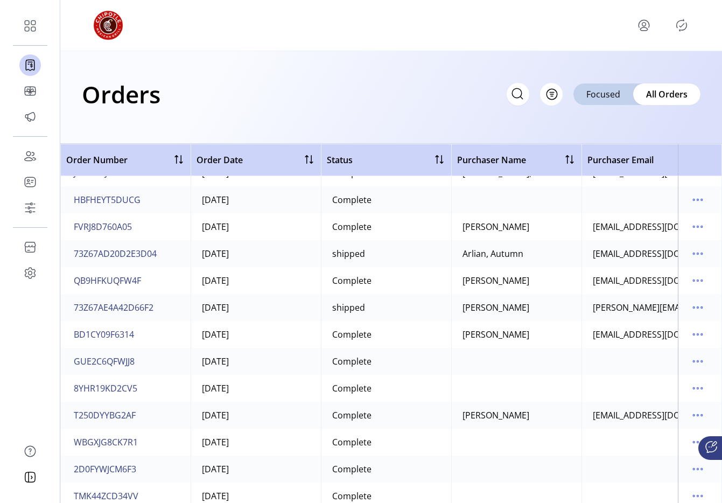
scroll to position [342, 0]
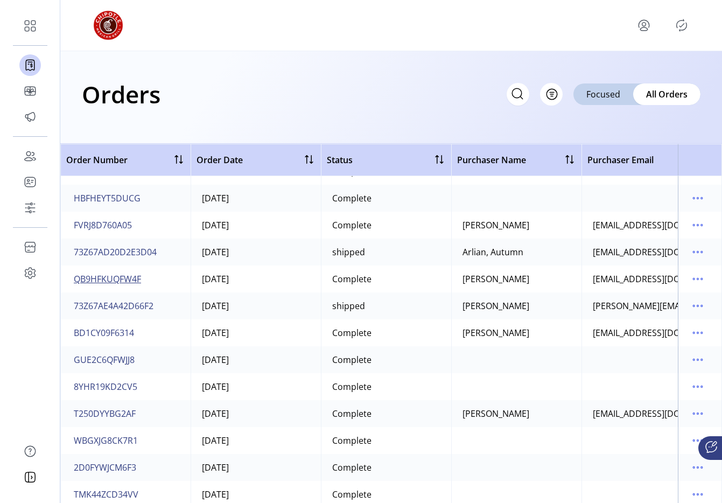
click at [123, 282] on span "QB9HFKUQFW4F" at bounding box center [107, 279] width 67 height 13
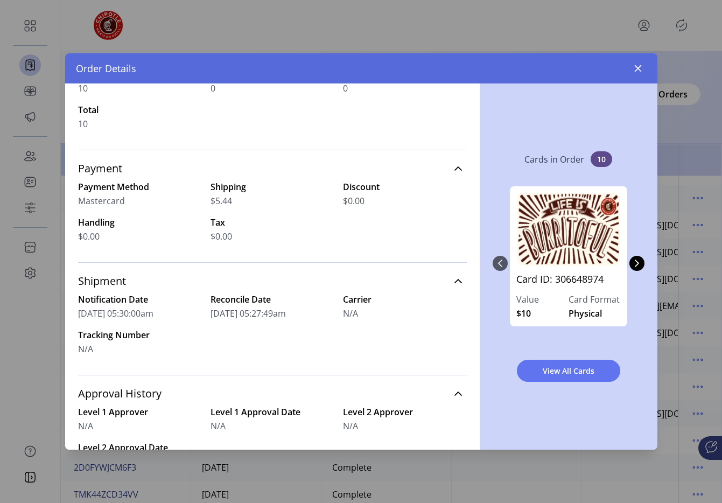
scroll to position [176, 0]
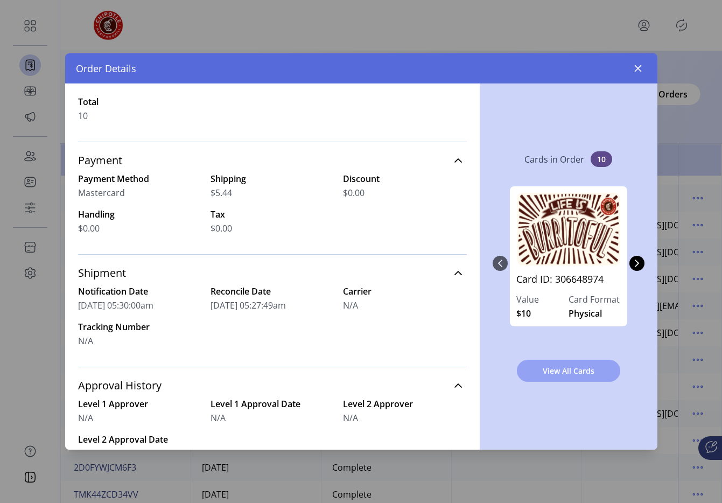
click at [561, 365] on span "View All Cards" at bounding box center [568, 370] width 75 height 11
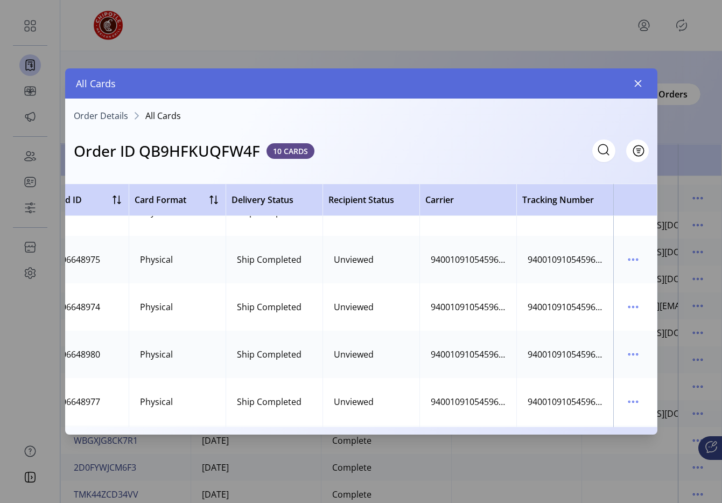
scroll to position [0, 392]
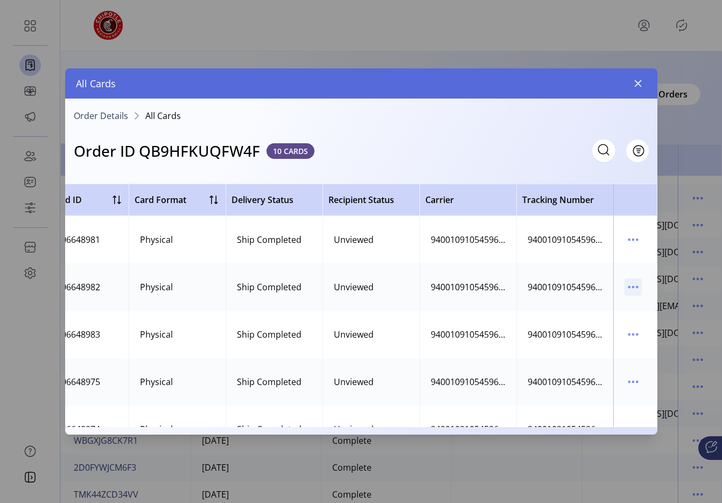
click at [627, 295] on icon "menu" at bounding box center [633, 287] width 17 height 17
click at [571, 269] on td "9400109105459656765796" at bounding box center [565, 286] width 97 height 47
click at [633, 81] on button "button" at bounding box center [638, 83] width 17 height 17
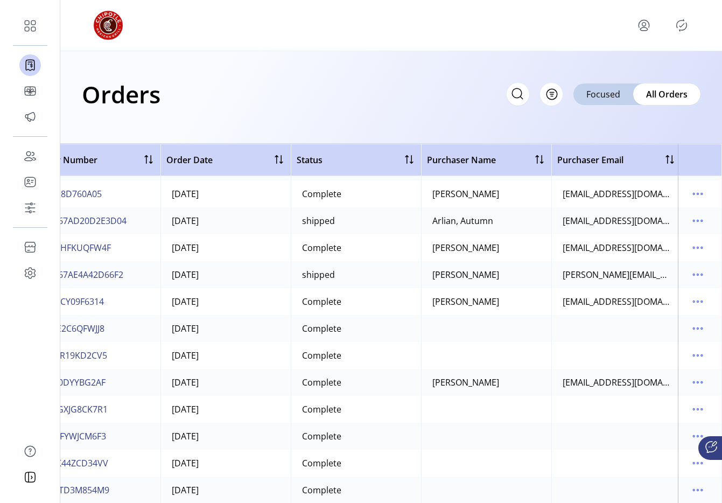
scroll to position [373, 0]
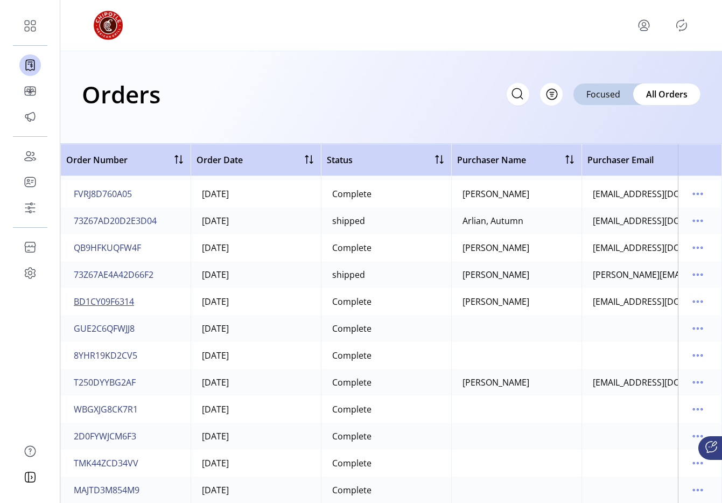
click at [120, 305] on span "BD1CY09F6314" at bounding box center [104, 301] width 60 height 13
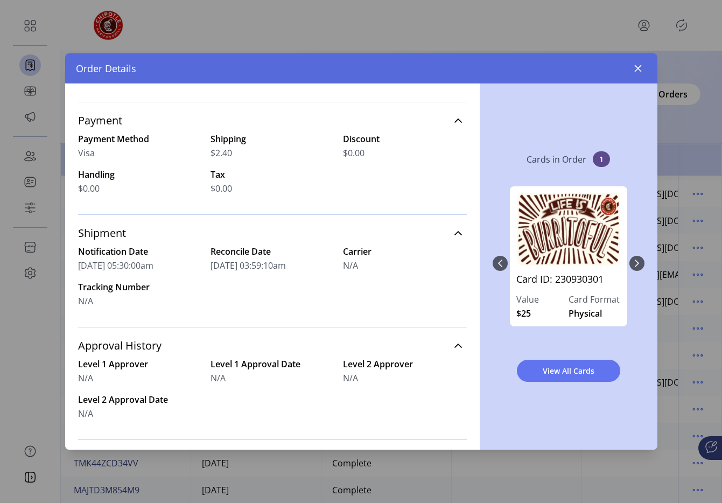
scroll to position [212, 0]
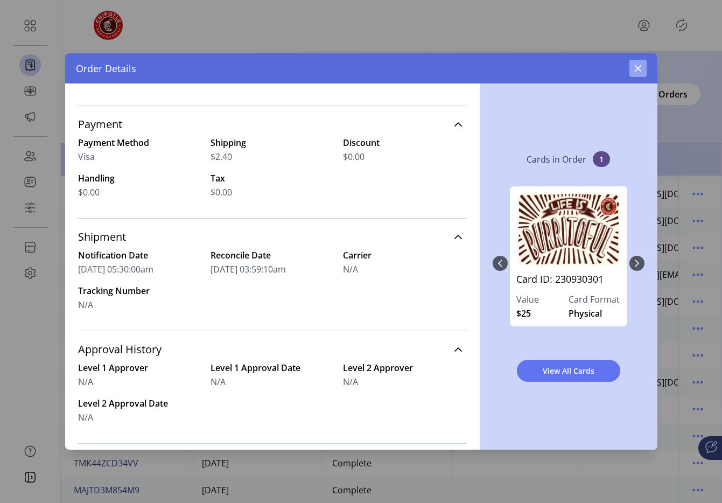
click at [636, 72] on icon "button" at bounding box center [638, 68] width 9 height 9
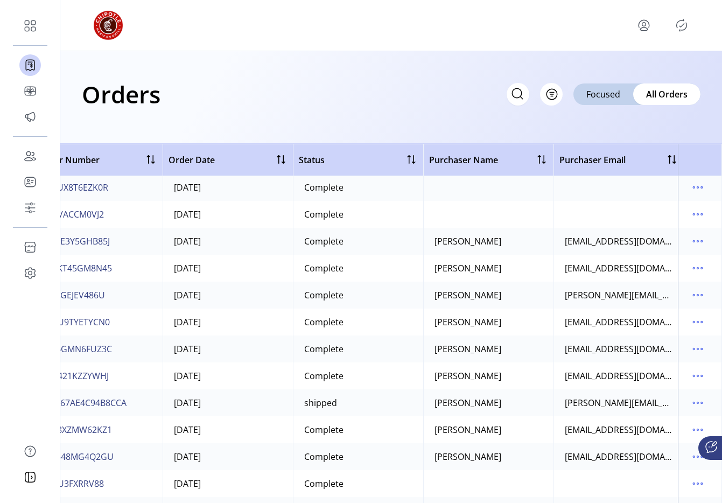
scroll to position [783, 0]
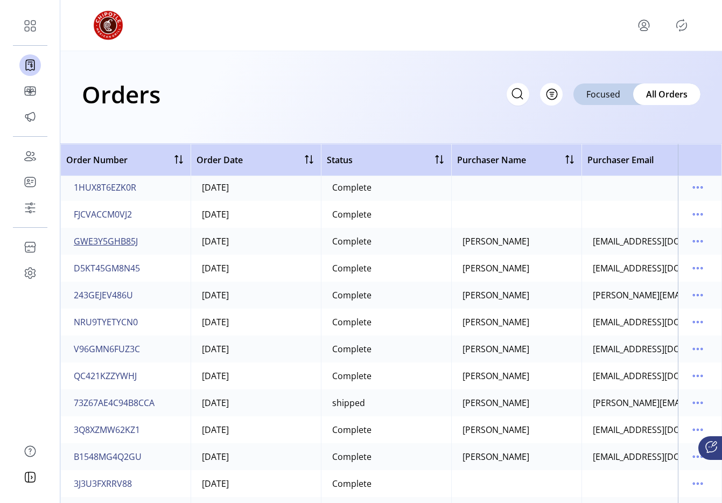
click at [112, 244] on span "GWE3Y5GHB85J" at bounding box center [106, 241] width 64 height 13
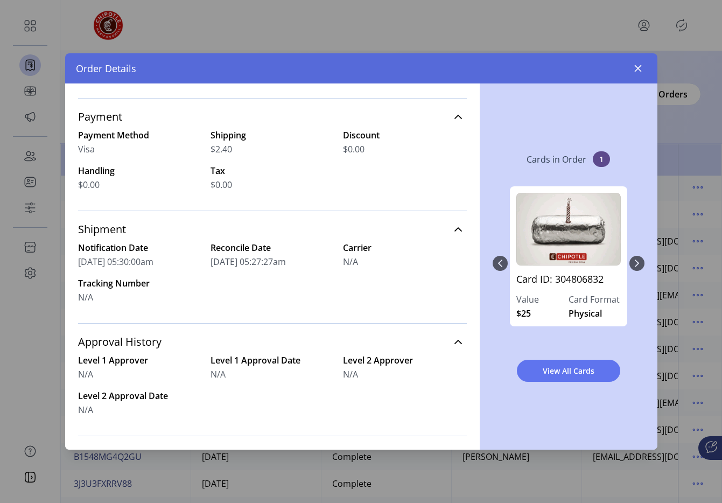
scroll to position [235, 0]
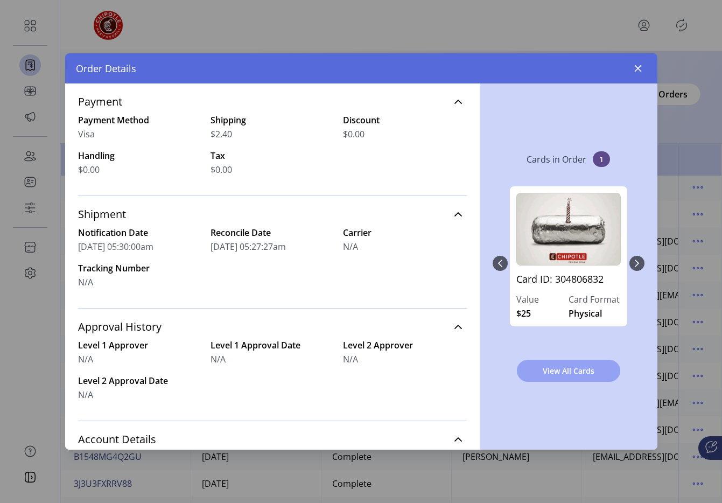
click at [553, 367] on span "View All Cards" at bounding box center [568, 370] width 75 height 11
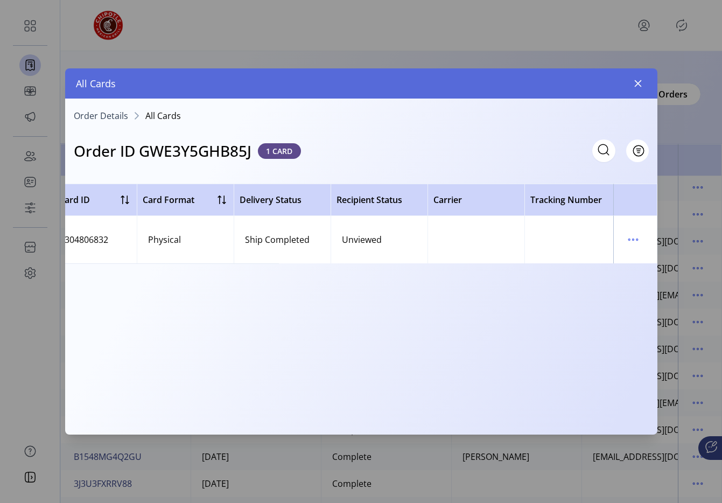
scroll to position [0, 379]
click at [639, 87] on icon "button" at bounding box center [638, 83] width 9 height 9
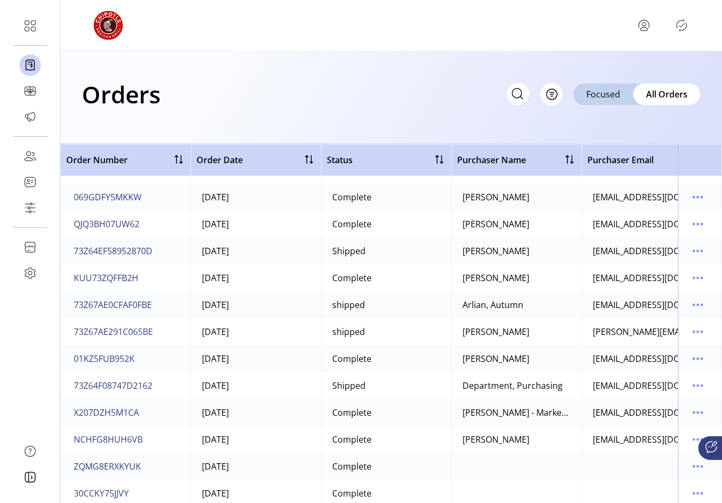
scroll to position [1904, 0]
click at [126, 226] on span "QJQ3BH07UW62" at bounding box center [107, 224] width 66 height 13
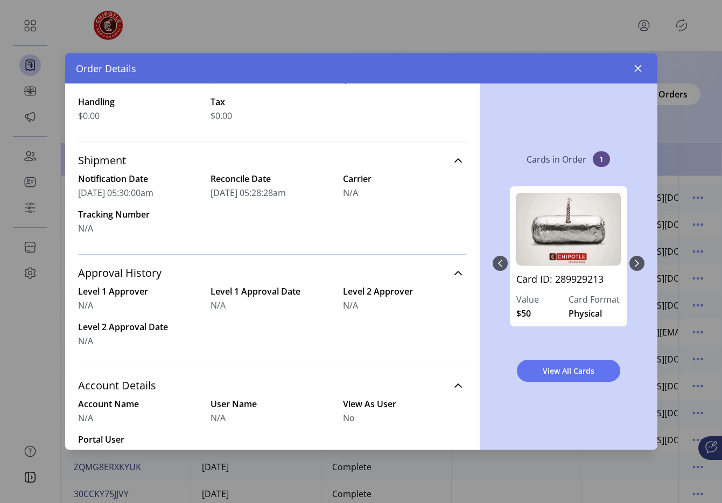
scroll to position [288, 0]
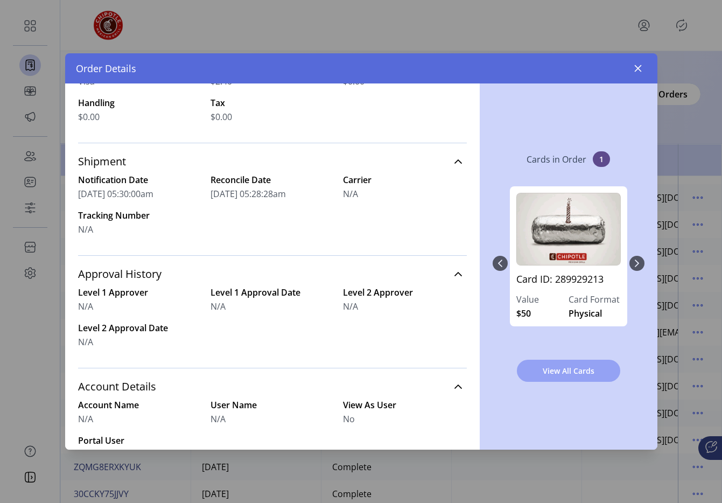
click at [550, 369] on span "View All Cards" at bounding box center [568, 370] width 75 height 11
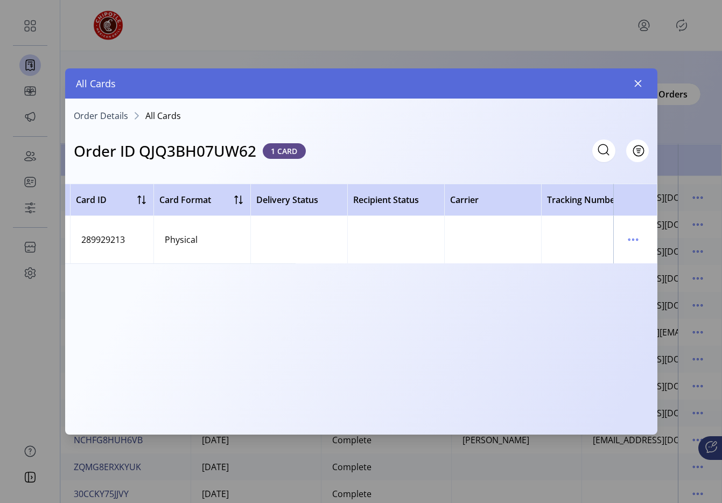
scroll to position [0, 363]
click at [638, 88] on button "button" at bounding box center [638, 83] width 17 height 17
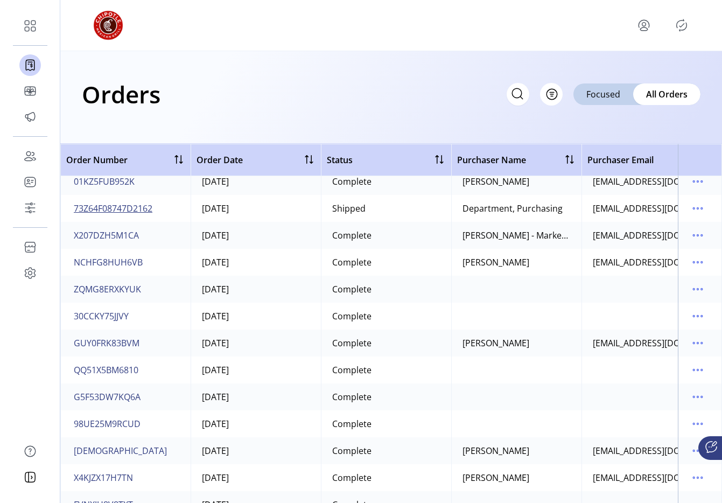
scroll to position [2083, 0]
click at [126, 263] on span "NCHFG8HUH6VB" at bounding box center [108, 261] width 69 height 13
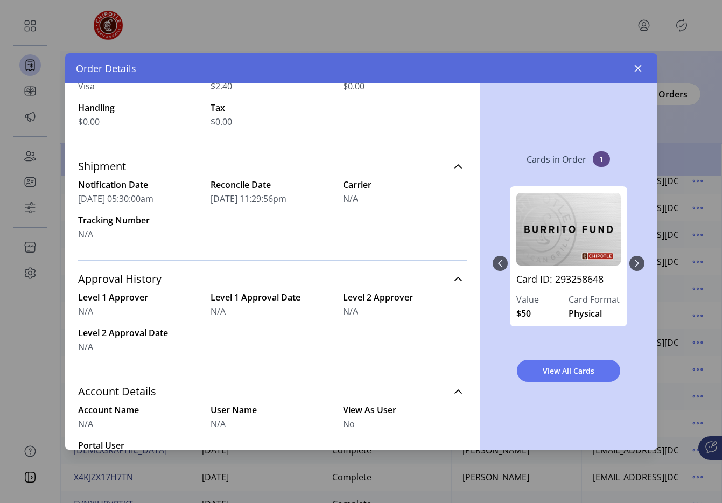
scroll to position [282, 0]
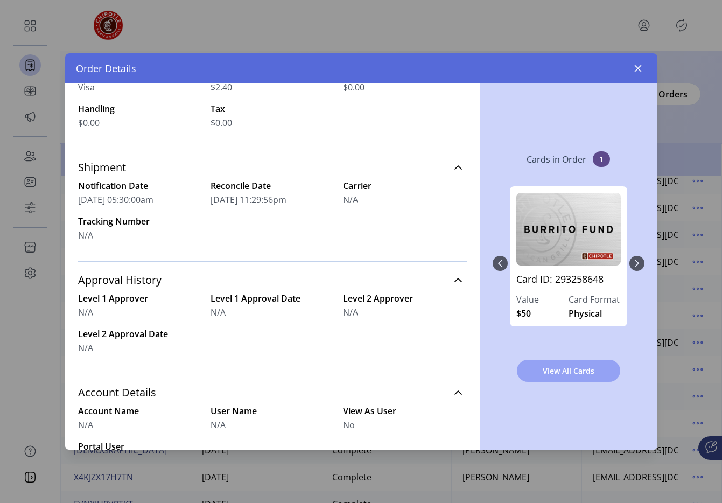
click at [548, 370] on span "View All Cards" at bounding box center [568, 370] width 75 height 11
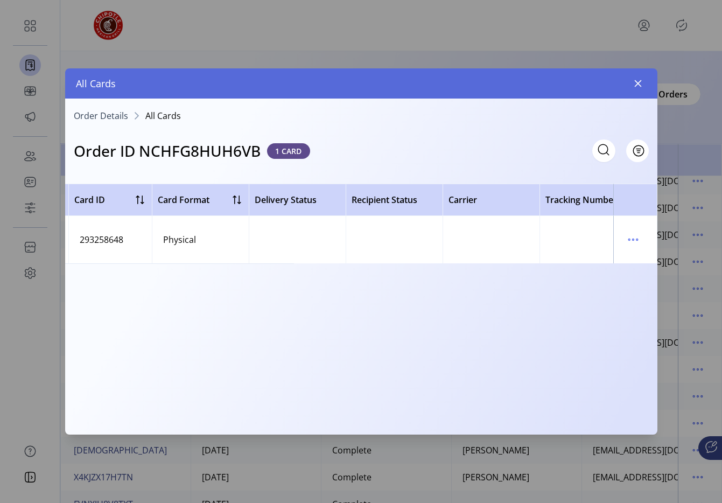
scroll to position [0, 387]
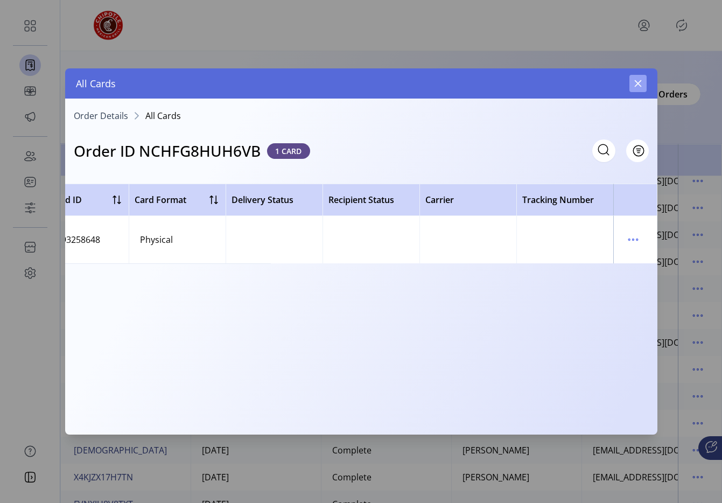
click at [637, 82] on icon "button" at bounding box center [638, 83] width 7 height 7
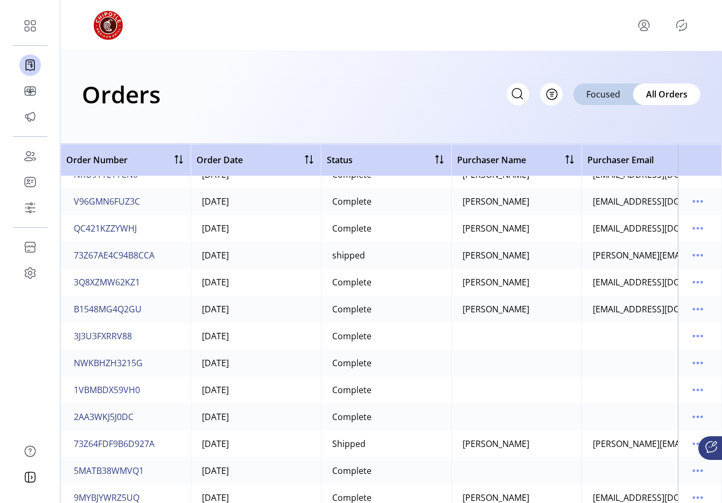
scroll to position [933, 0]
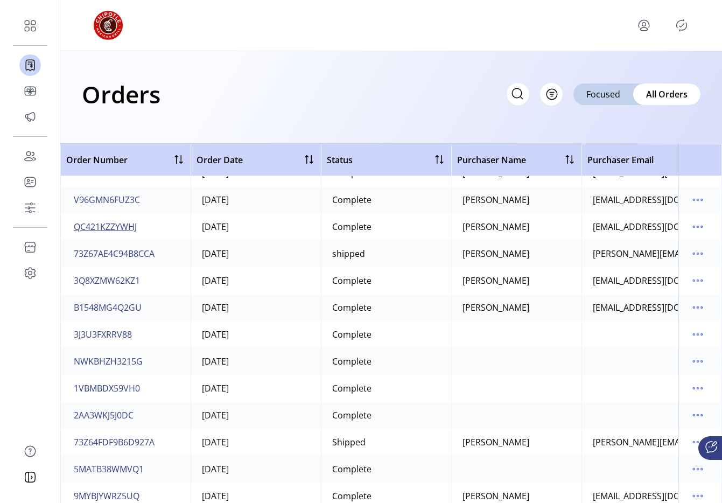
click at [126, 229] on span "QC421KZZYWHJ" at bounding box center [105, 226] width 63 height 13
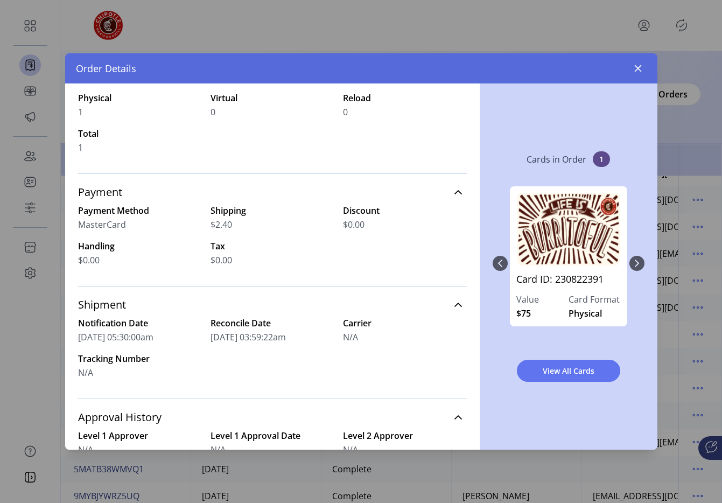
scroll to position [34, 0]
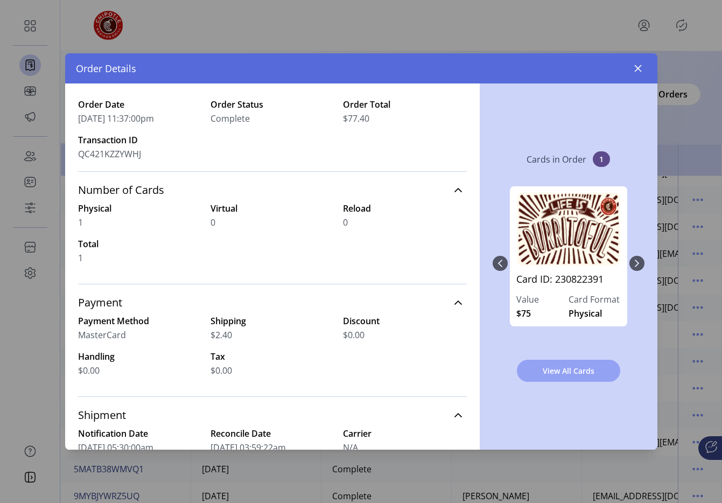
click at [521, 374] on button "View All Cards" at bounding box center [568, 371] width 103 height 22
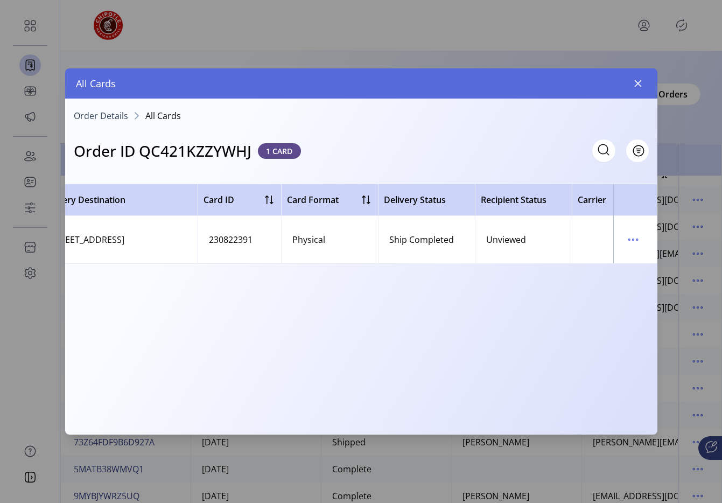
scroll to position [0, 387]
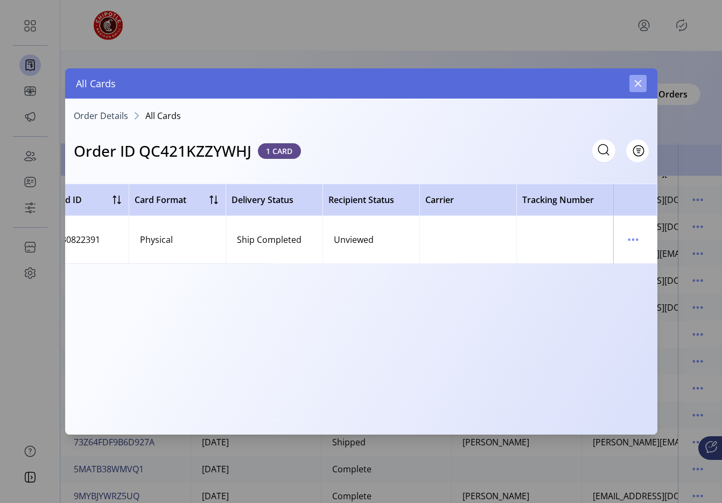
click at [636, 84] on icon "button" at bounding box center [638, 83] width 9 height 9
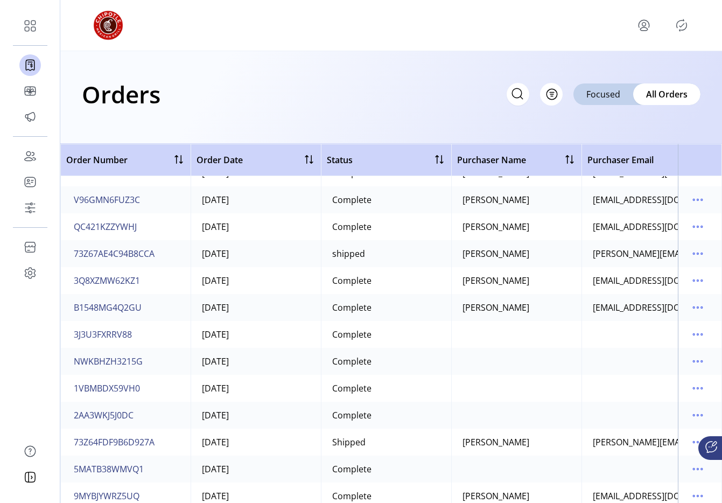
click at [642, 23] on icon "menu" at bounding box center [644, 25] width 17 height 17
click at [602, 68] on span "Sign Out" at bounding box center [605, 68] width 81 height 9
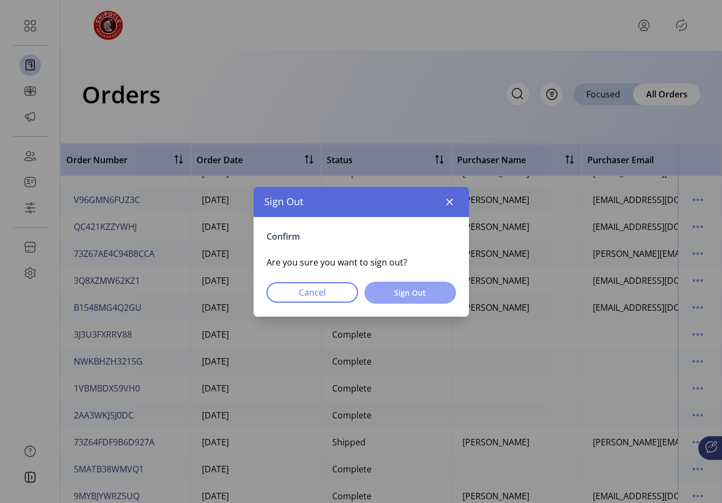
click at [406, 292] on span "Sign Out" at bounding box center [411, 292] width 64 height 11
